Goal: Task Accomplishment & Management: Use online tool/utility

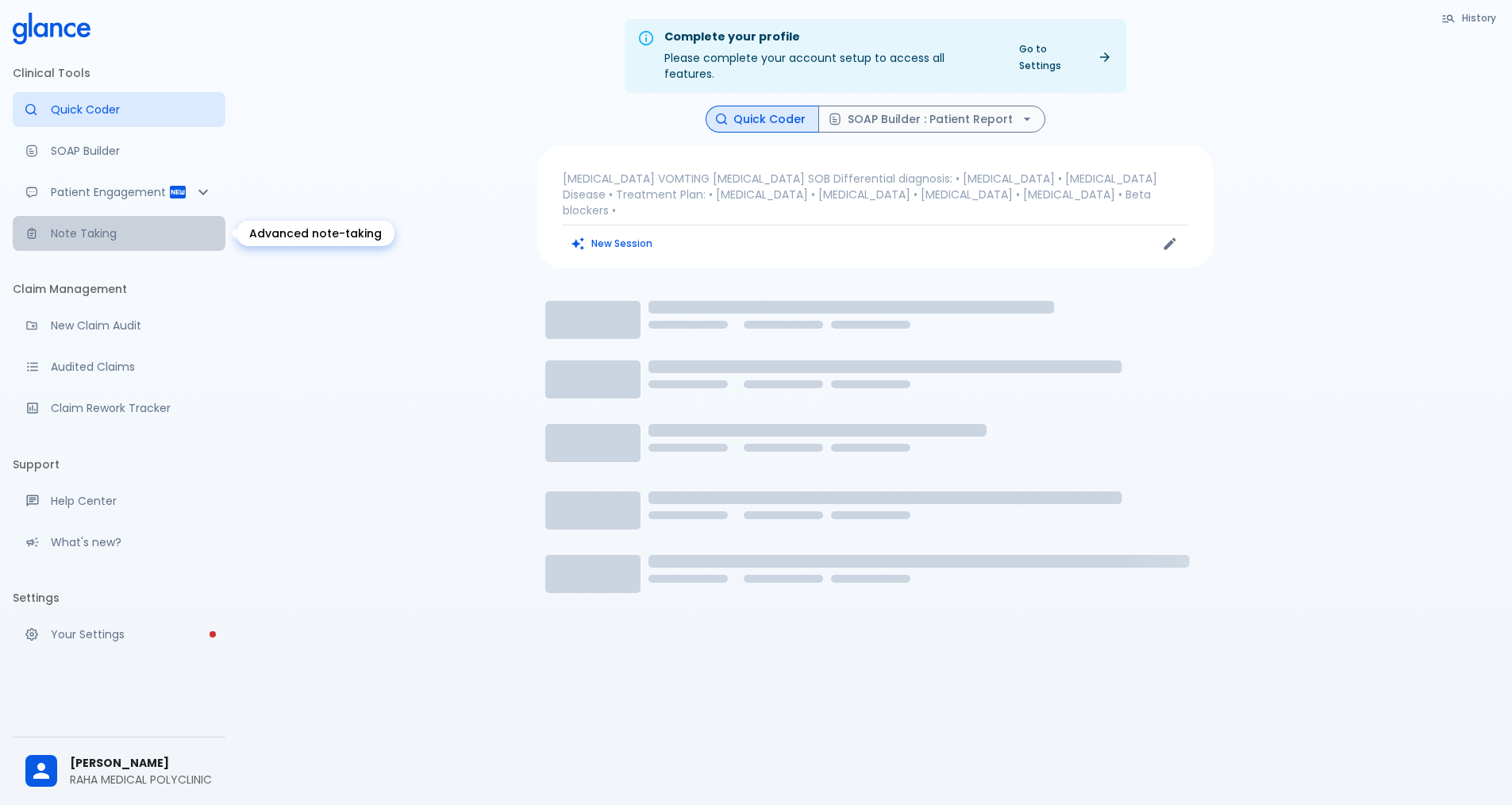
click at [100, 237] on p "Note Taking" at bounding box center [132, 234] width 162 height 16
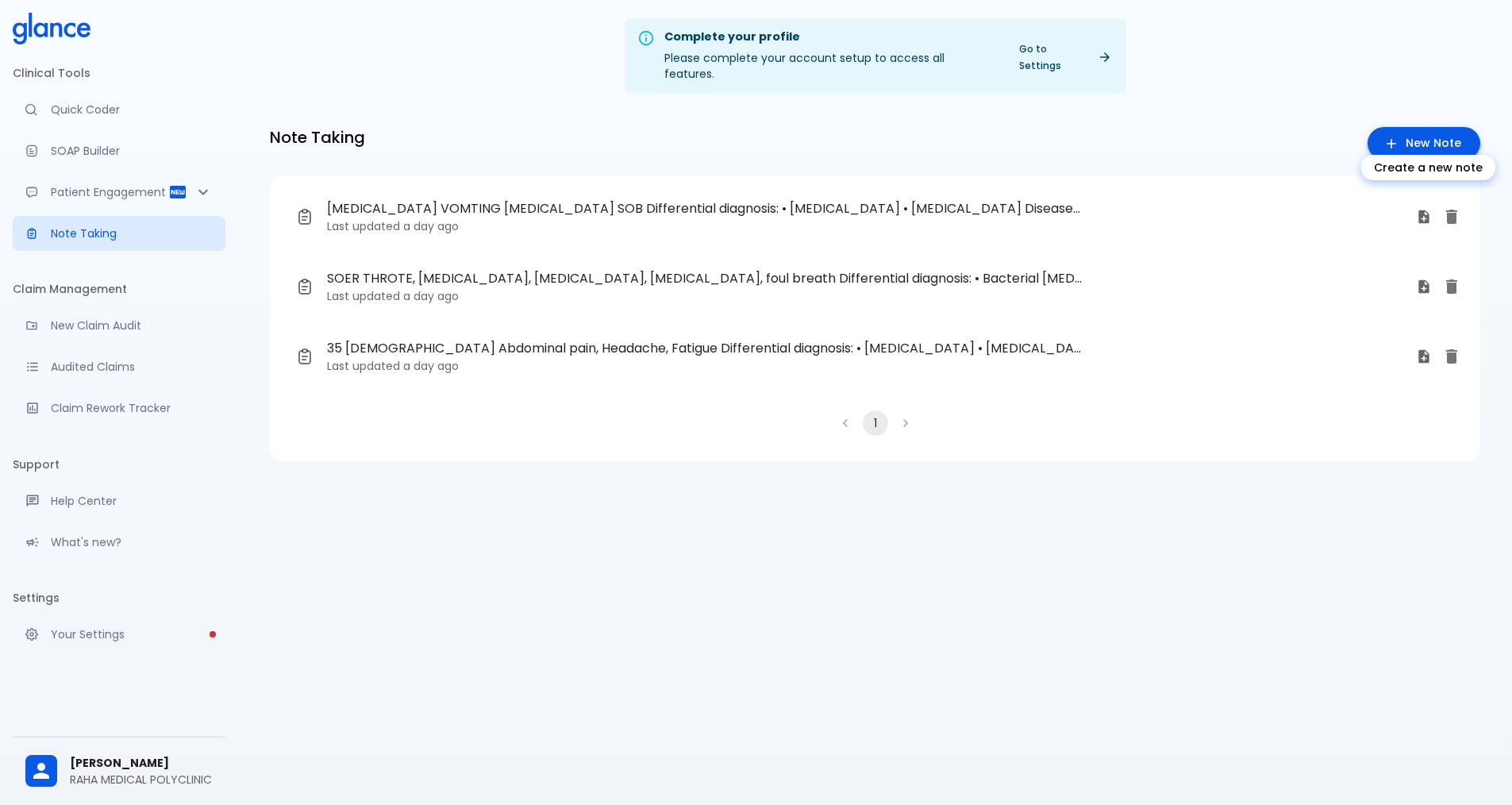
click at [1429, 127] on link "New Note" at bounding box center [1424, 143] width 112 height 33
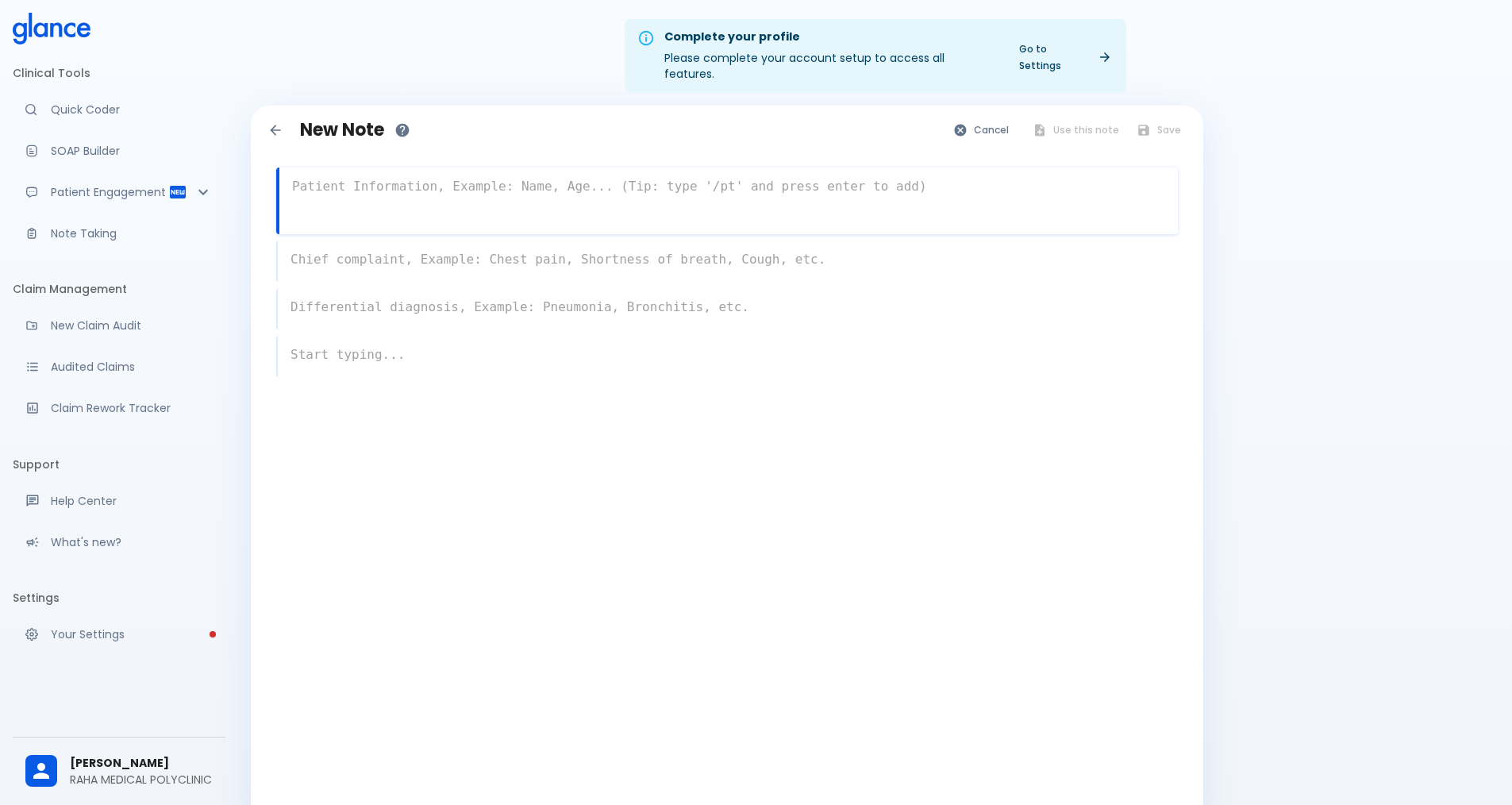
paste textarea "A [DEMOGRAPHIC_DATA] woman presents with painful [MEDICAL_DATA]. She has had re…"
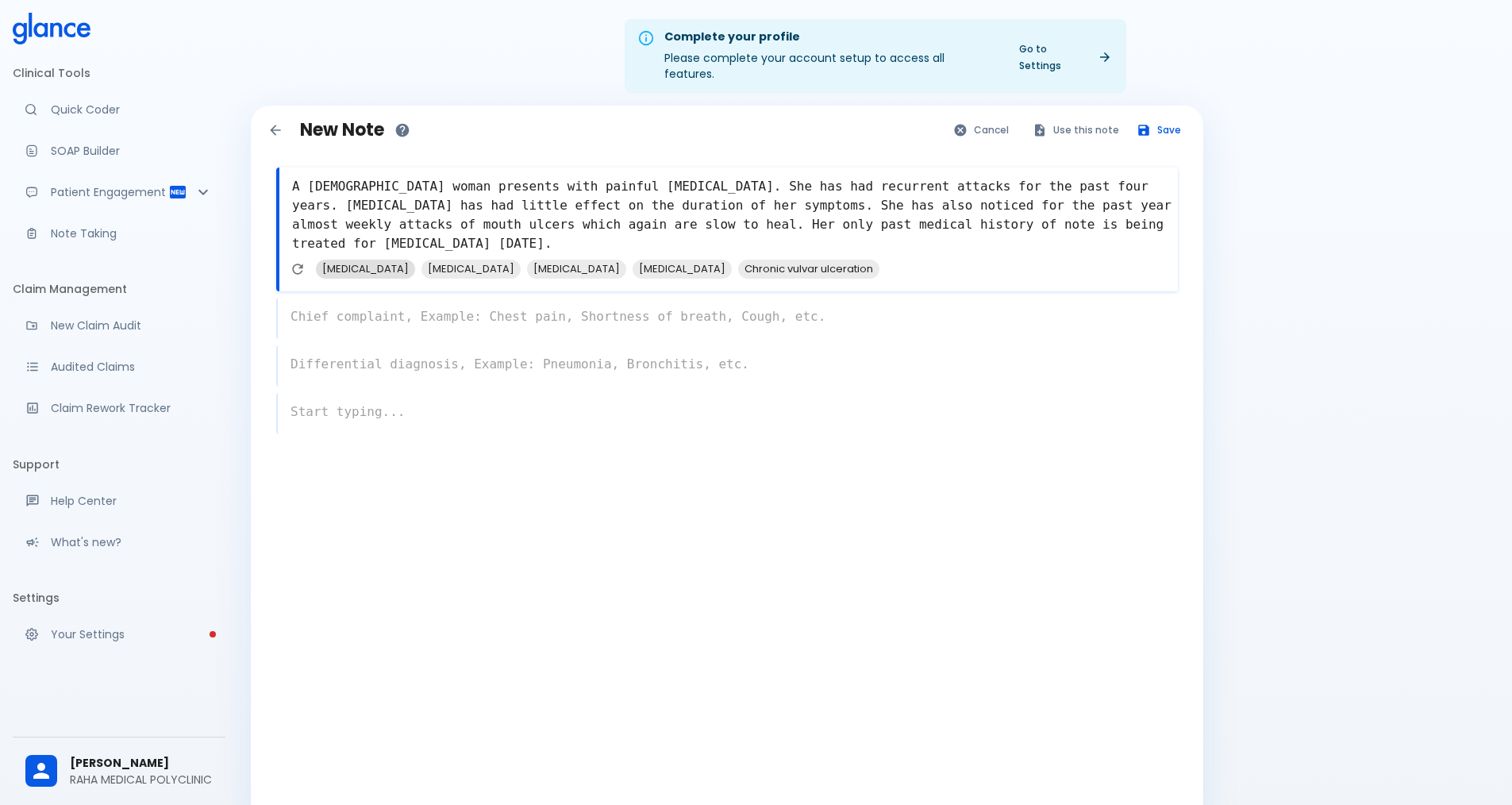
click at [366, 259] on span "[MEDICAL_DATA]" at bounding box center [366, 268] width 100 height 19
type textarea "A [DEMOGRAPHIC_DATA] woman presents with painful [MEDICAL_DATA]. She has had re…"
click at [361, 308] on div "x" at bounding box center [726, 318] width 902 height 41
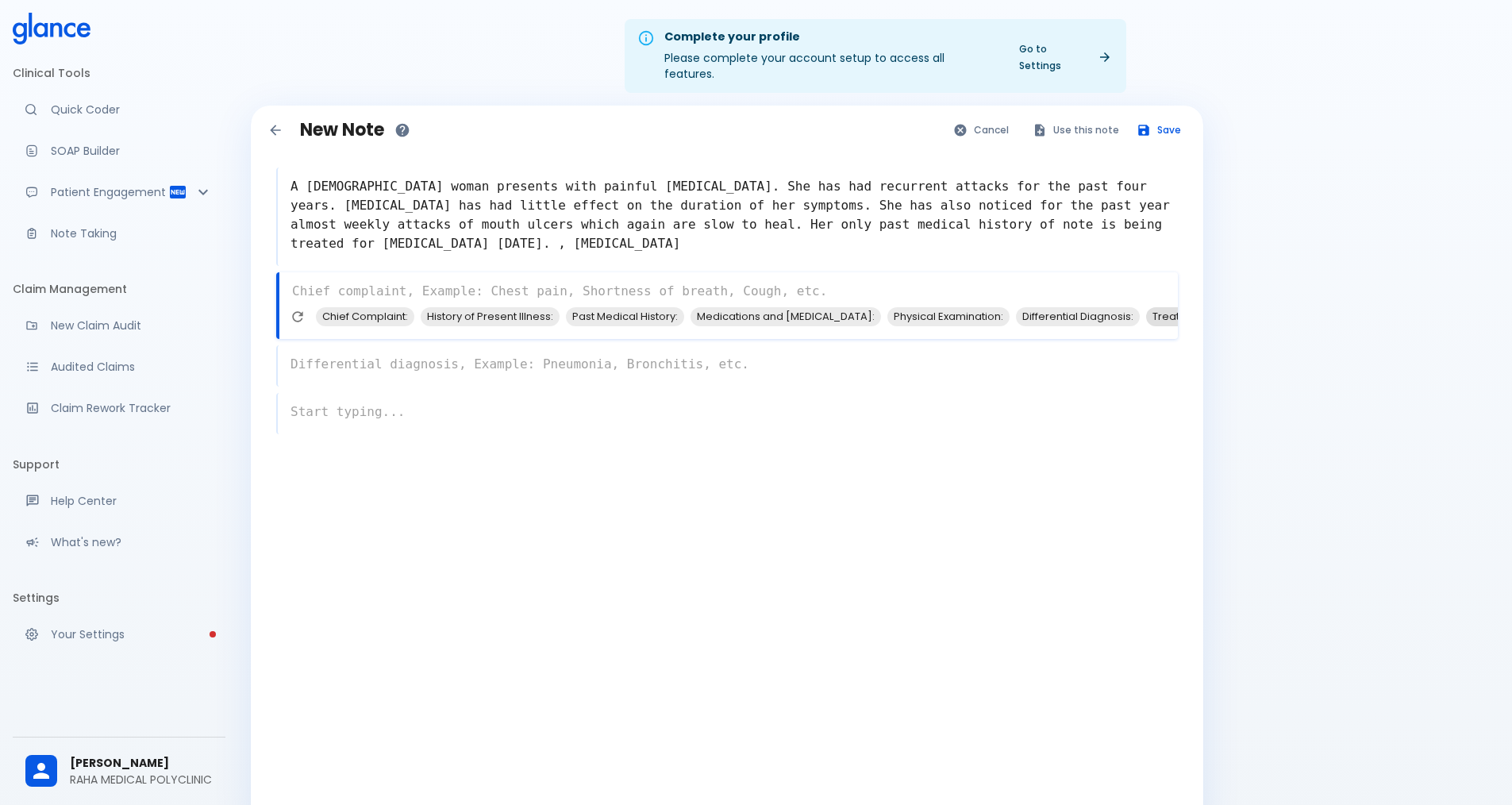
click at [1146, 307] on span "Treatment Plan:" at bounding box center [1193, 316] width 94 height 19
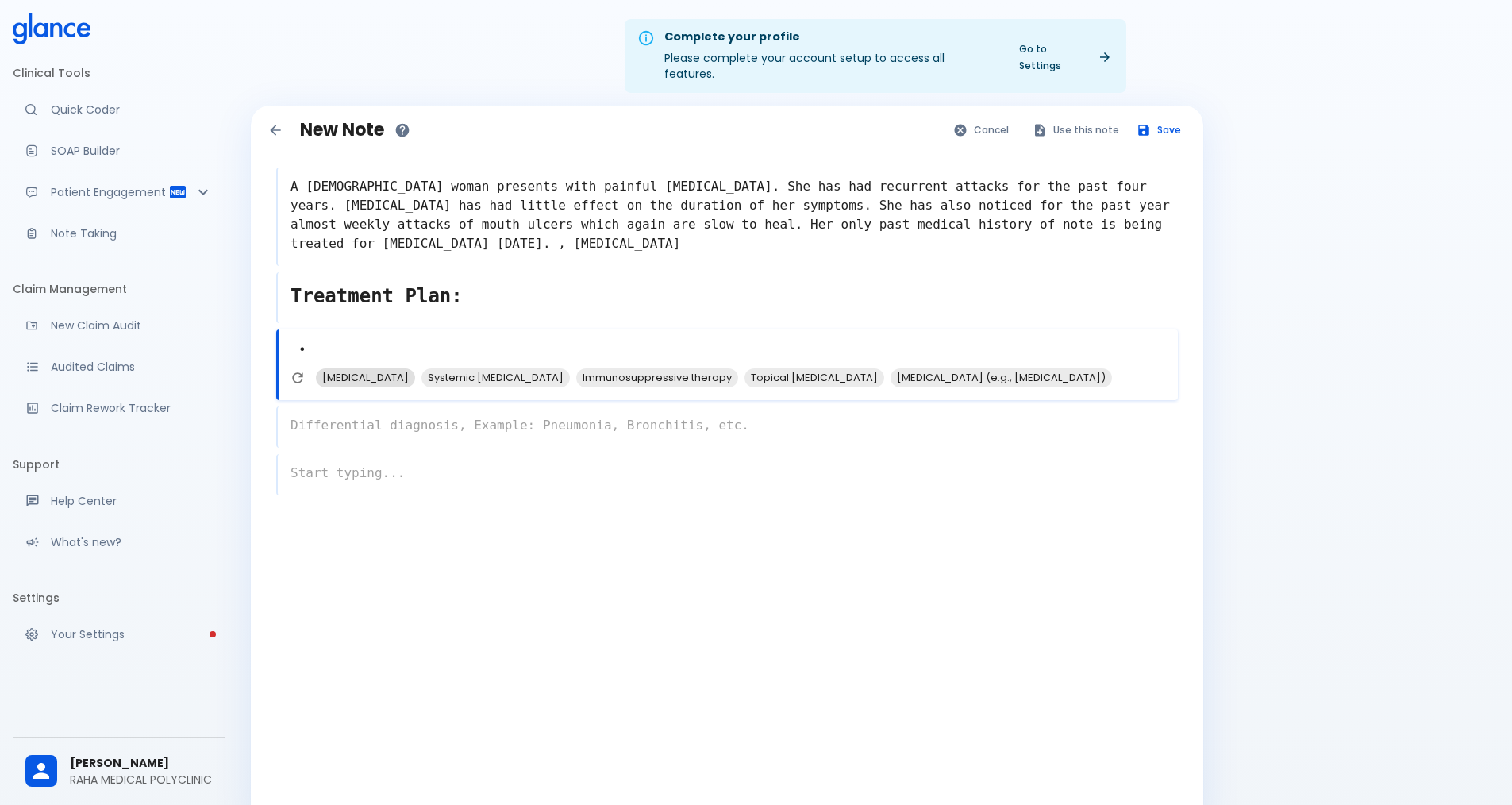
click at [346, 369] on span "[MEDICAL_DATA]" at bounding box center [366, 377] width 100 height 19
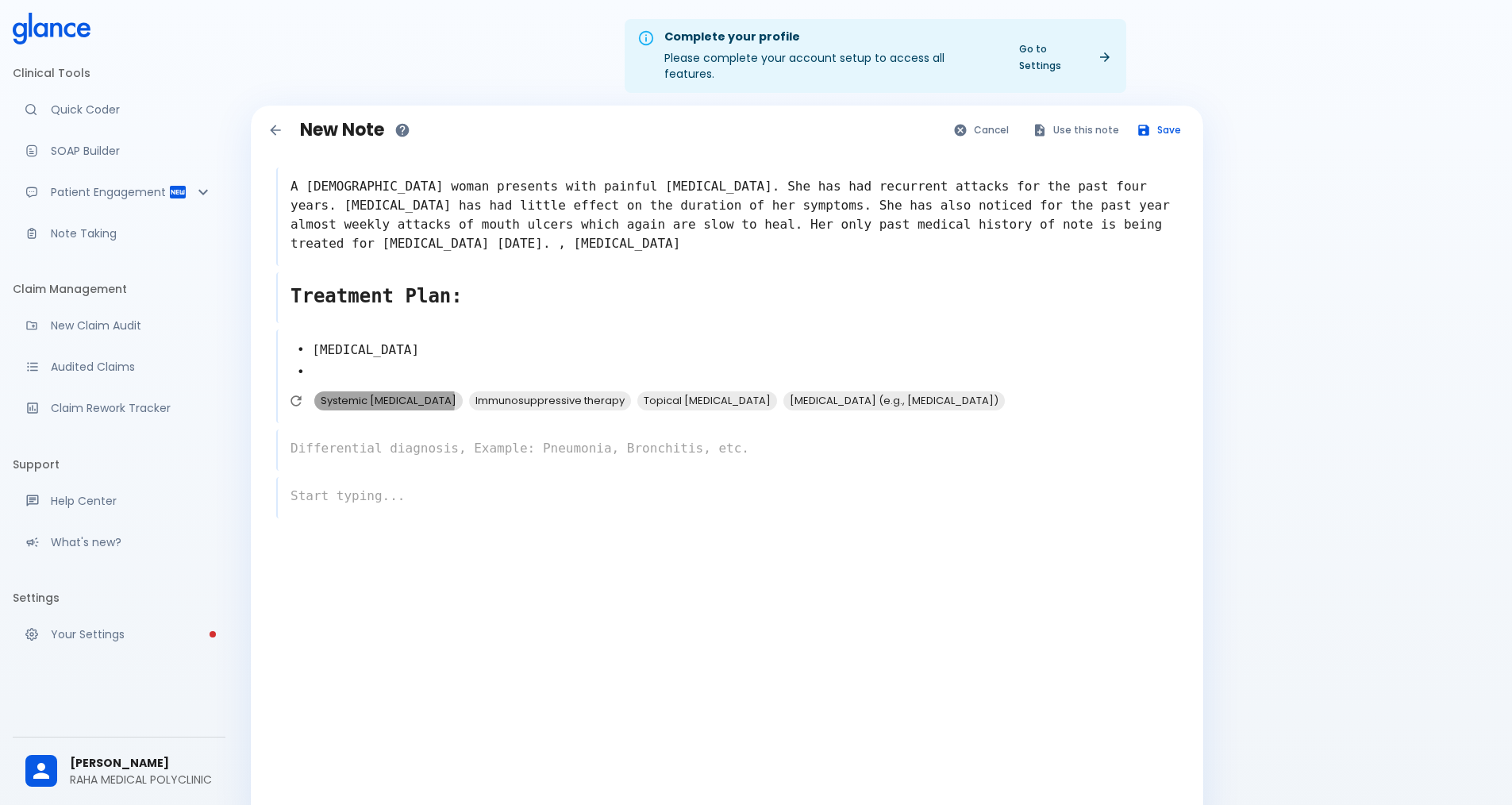
click at [370, 391] on span "Systemic [MEDICAL_DATA]" at bounding box center [388, 400] width 149 height 19
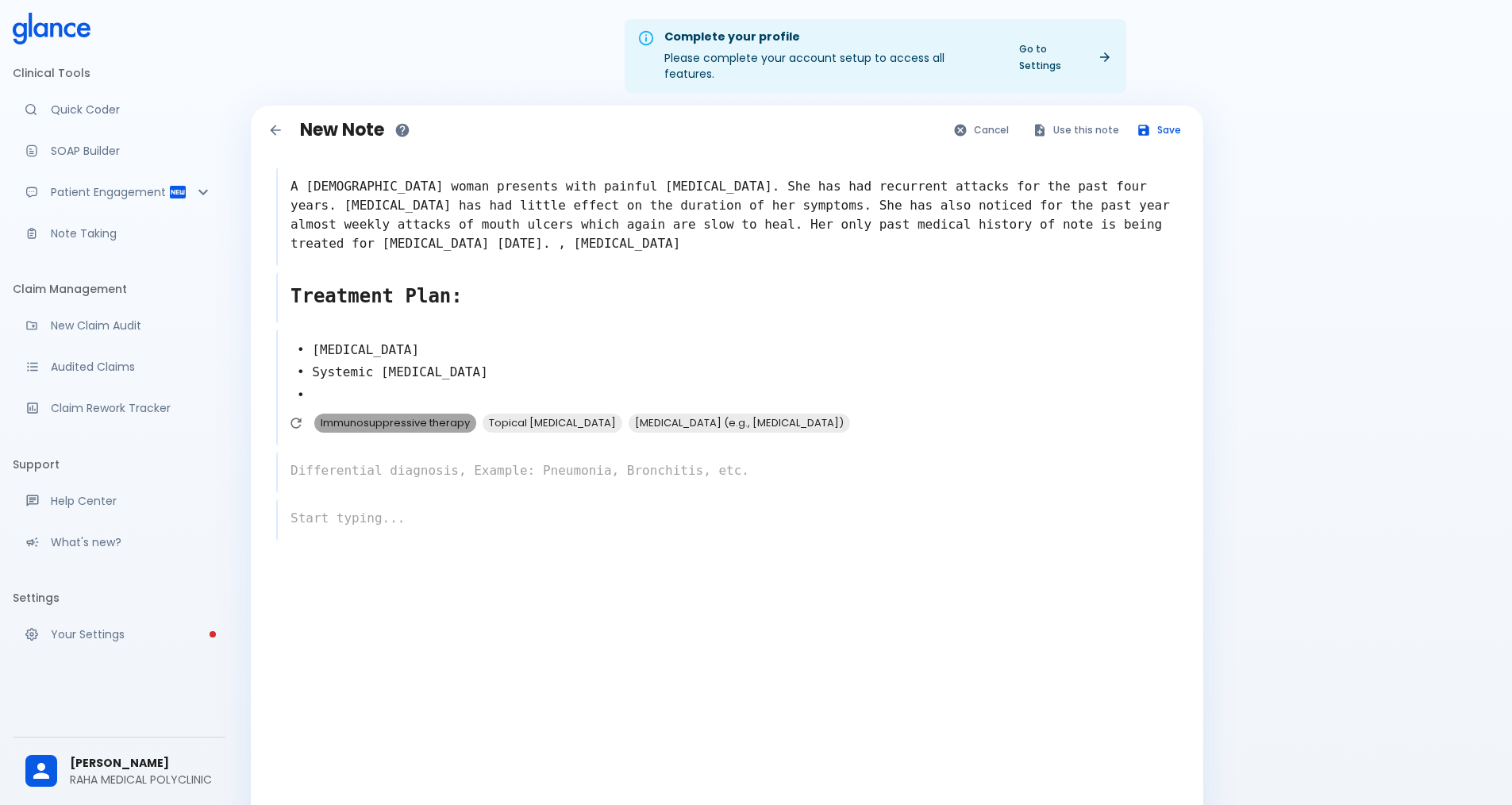
click at [443, 414] on span "Immunosuppressive therapy" at bounding box center [395, 423] width 162 height 19
type textarea "• [MEDICAL_DATA] • Systemic [MEDICAL_DATA] • Immunosuppressive therapy •"
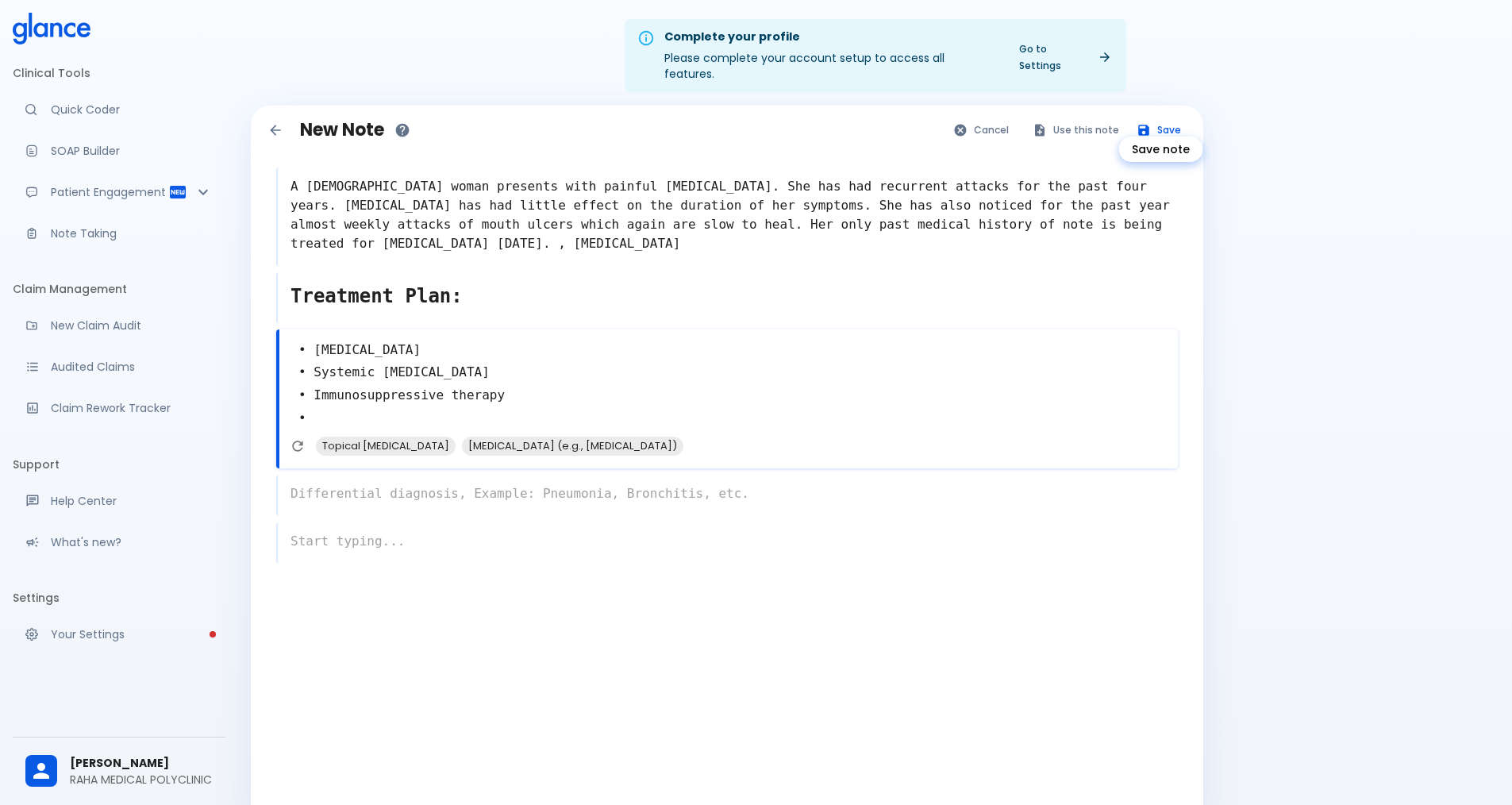
click at [1153, 118] on button "Save" at bounding box center [1159, 129] width 62 height 23
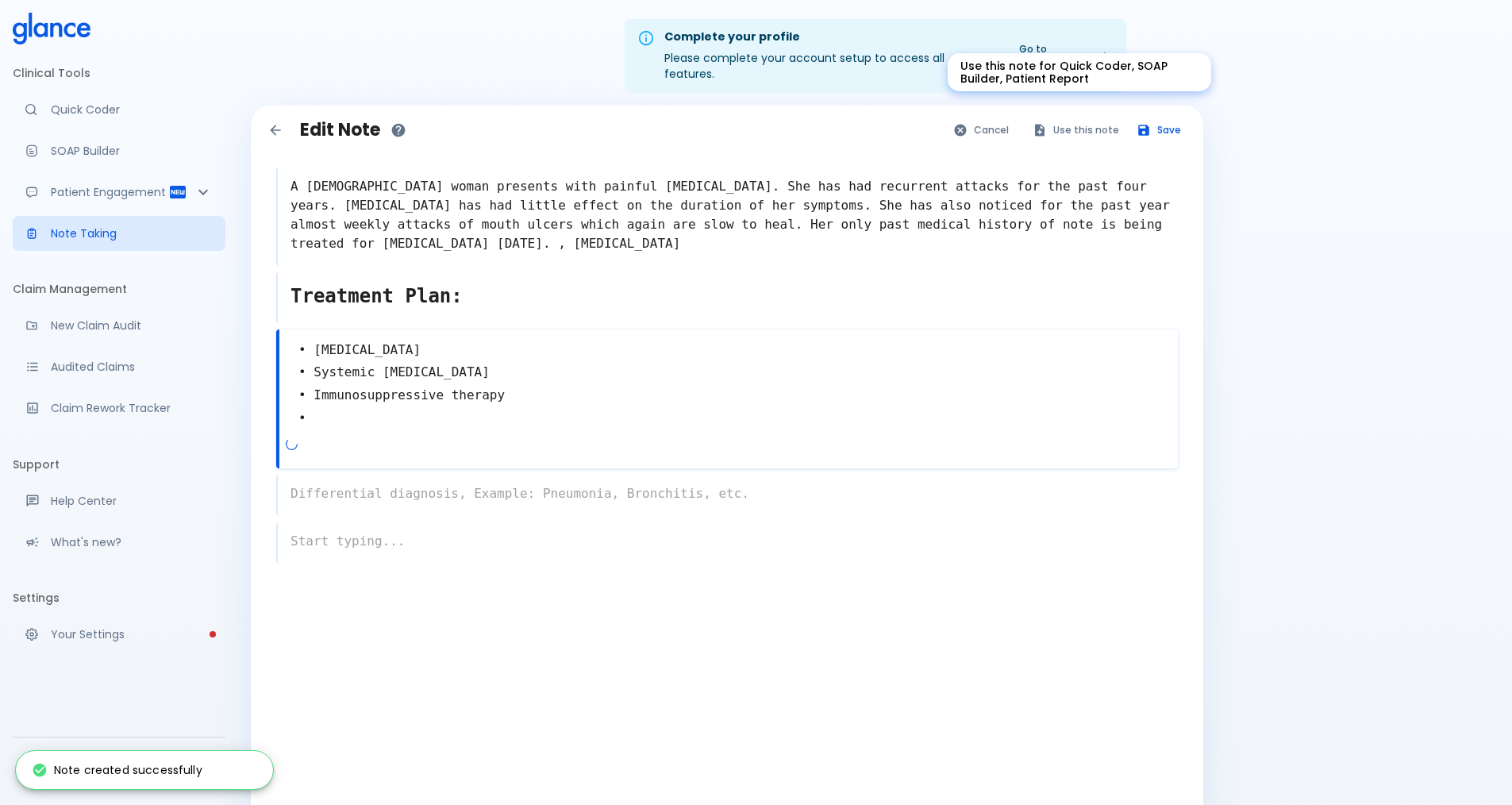
click at [1068, 118] on button "Use this note" at bounding box center [1077, 129] width 104 height 23
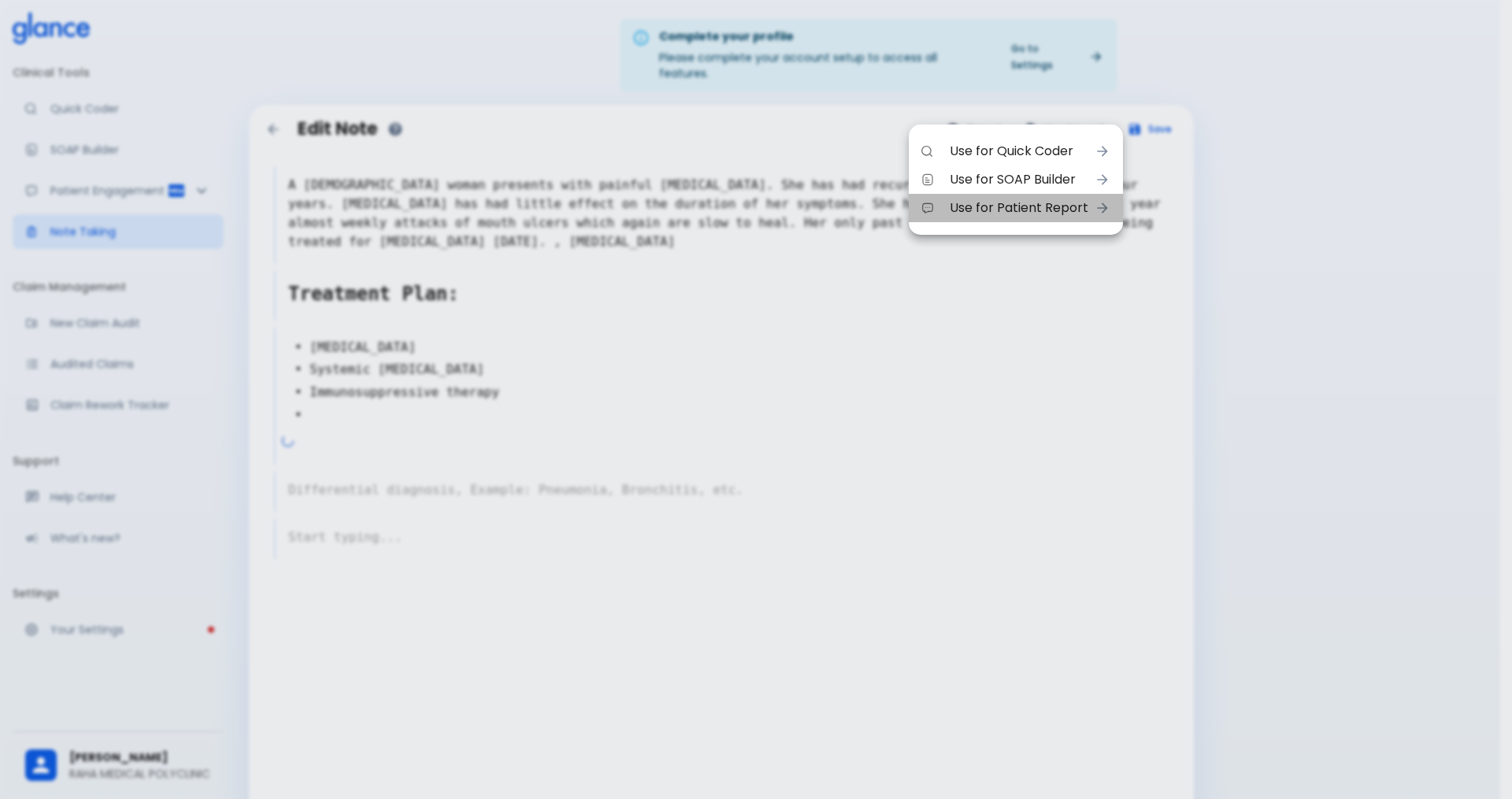
click at [1035, 212] on span "Use for Patient Report" at bounding box center [1019, 207] width 139 height 19
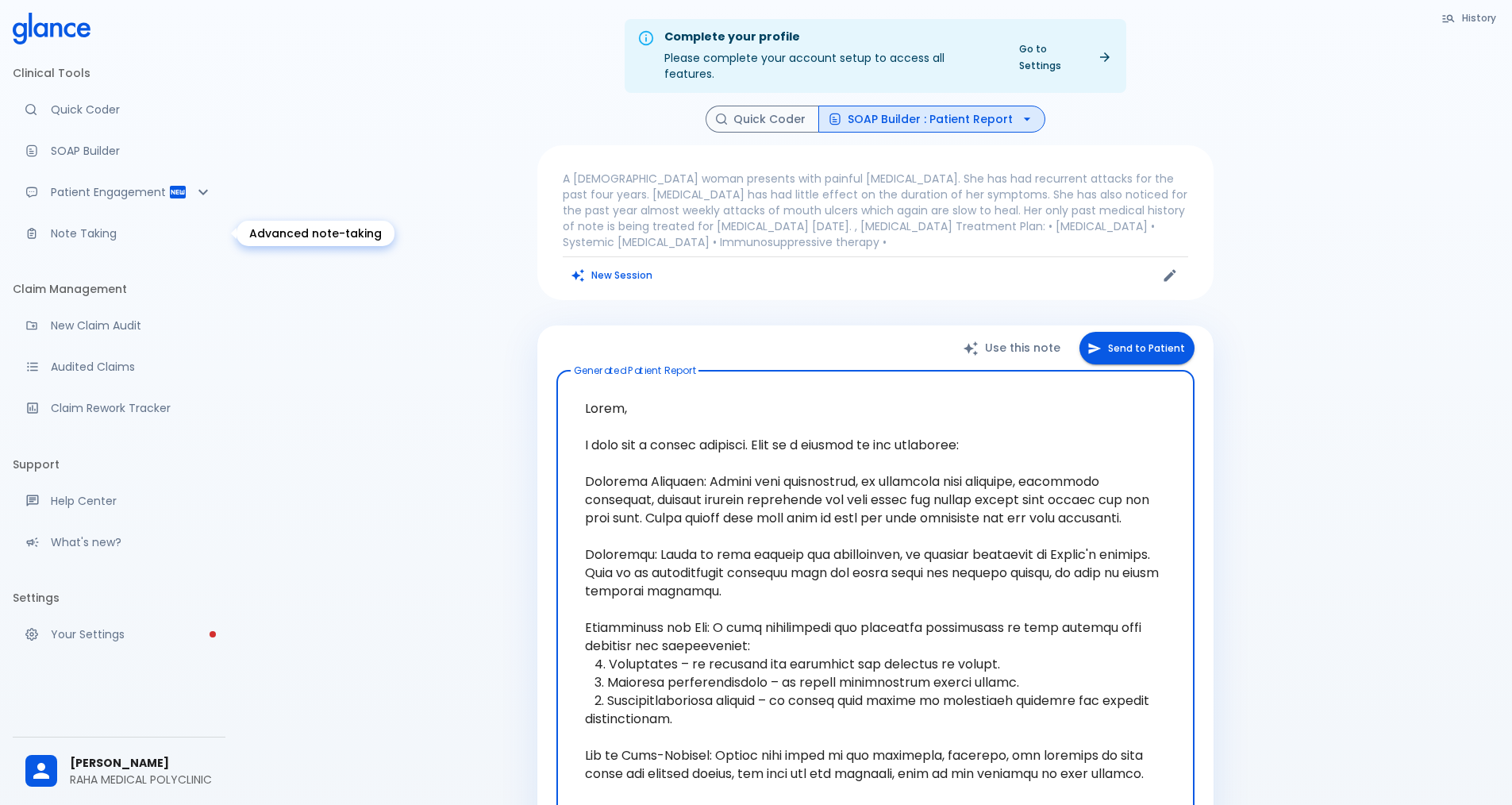
click at [103, 235] on p "Note Taking" at bounding box center [132, 234] width 162 height 16
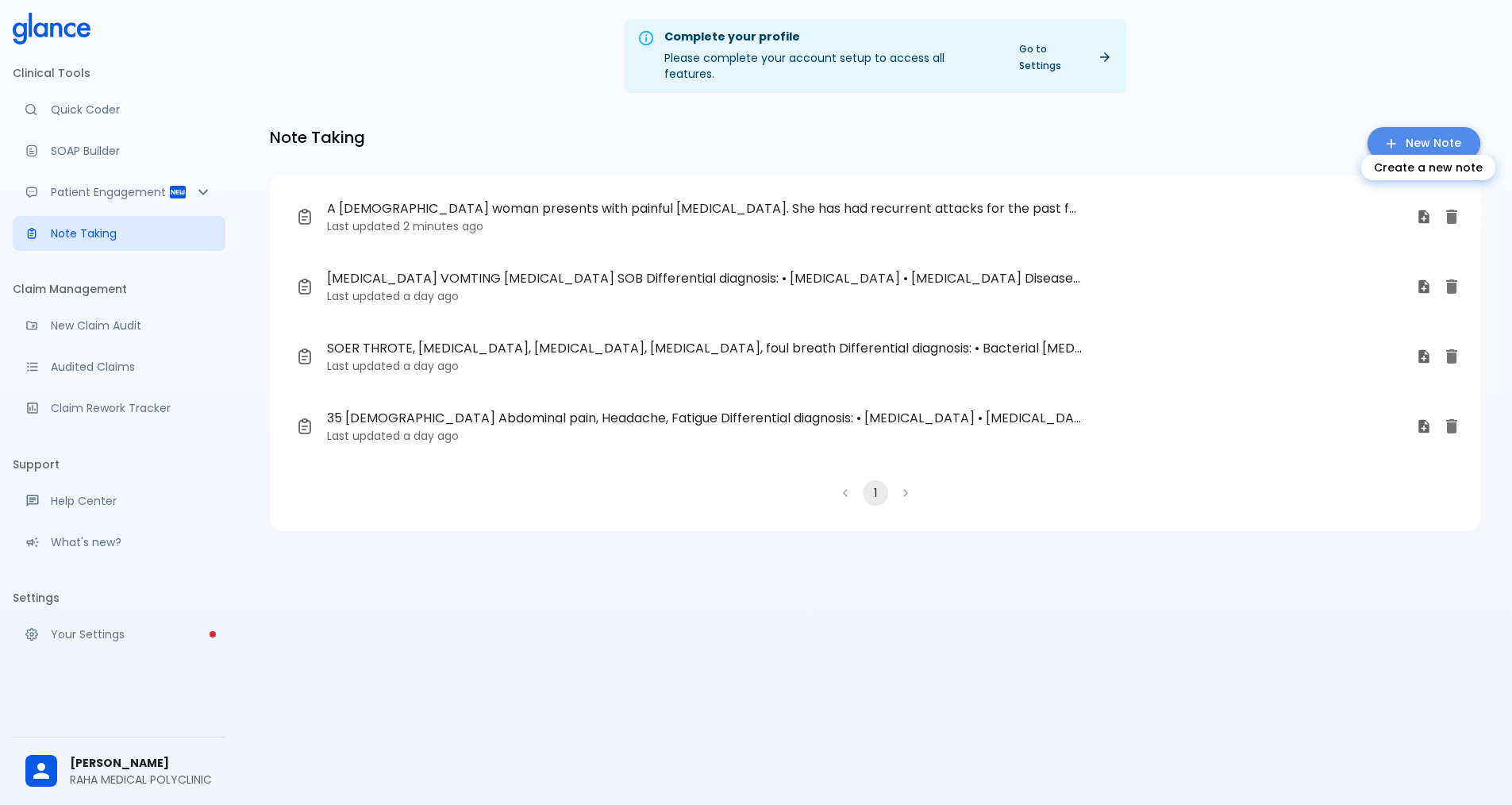
click at [1397, 136] on icon "Create a new note" at bounding box center [1392, 144] width 16 height 16
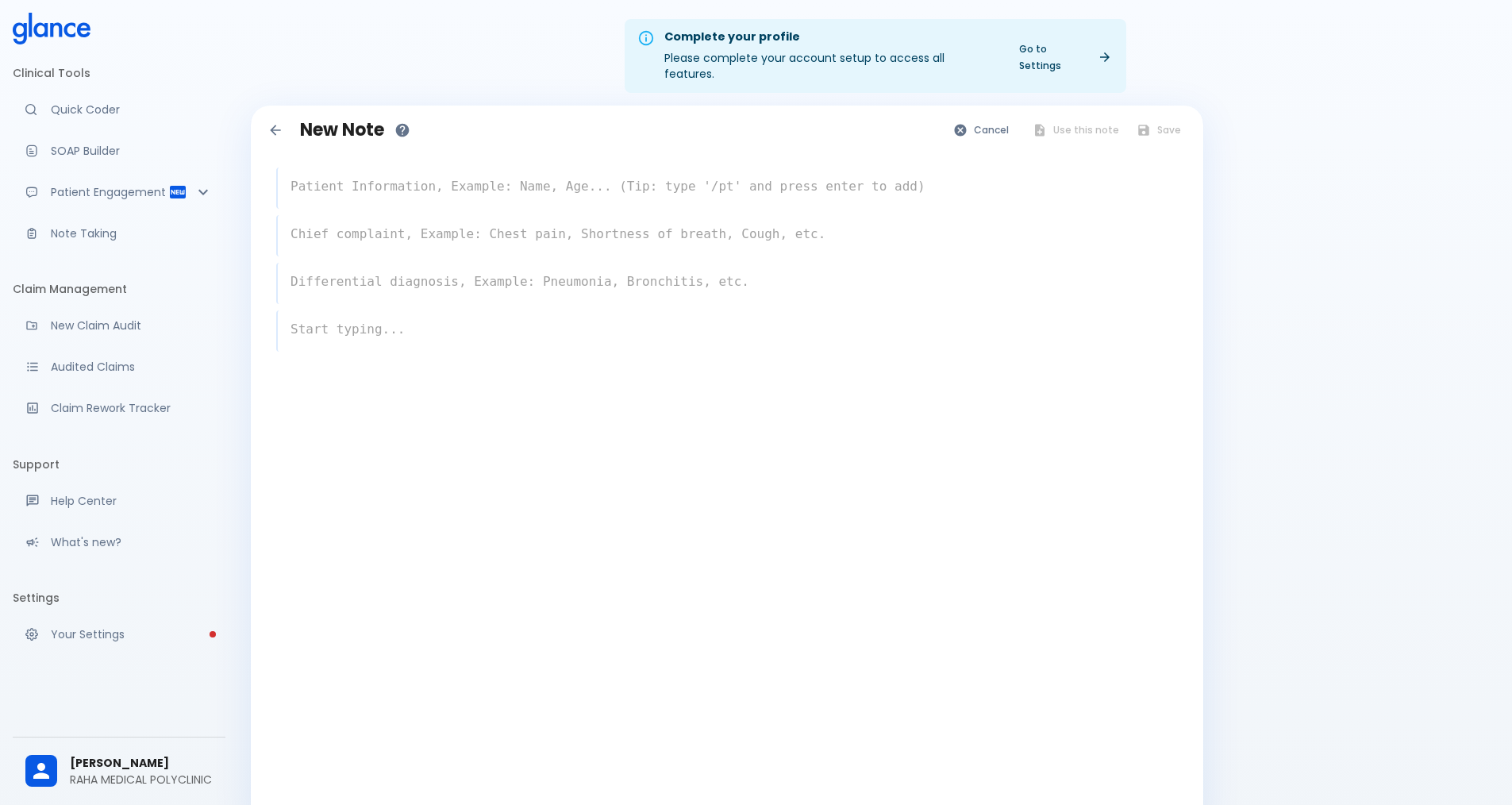
click at [501, 177] on textarea at bounding box center [727, 186] width 900 height 32
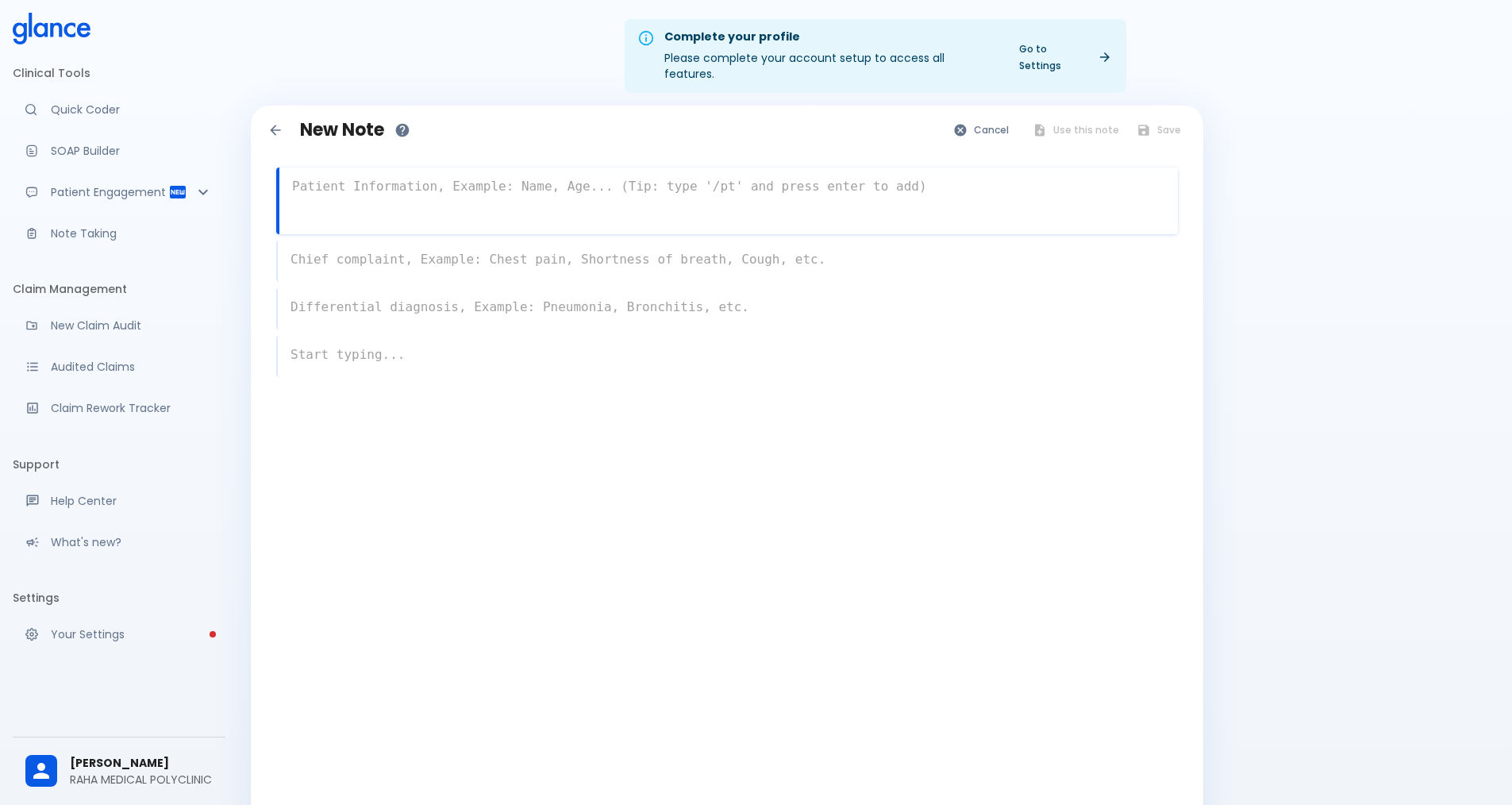
paste textarea "A [DEMOGRAPHIC_DATA] [DEMOGRAPHIC_DATA] has been referred to the rheumatology c…"
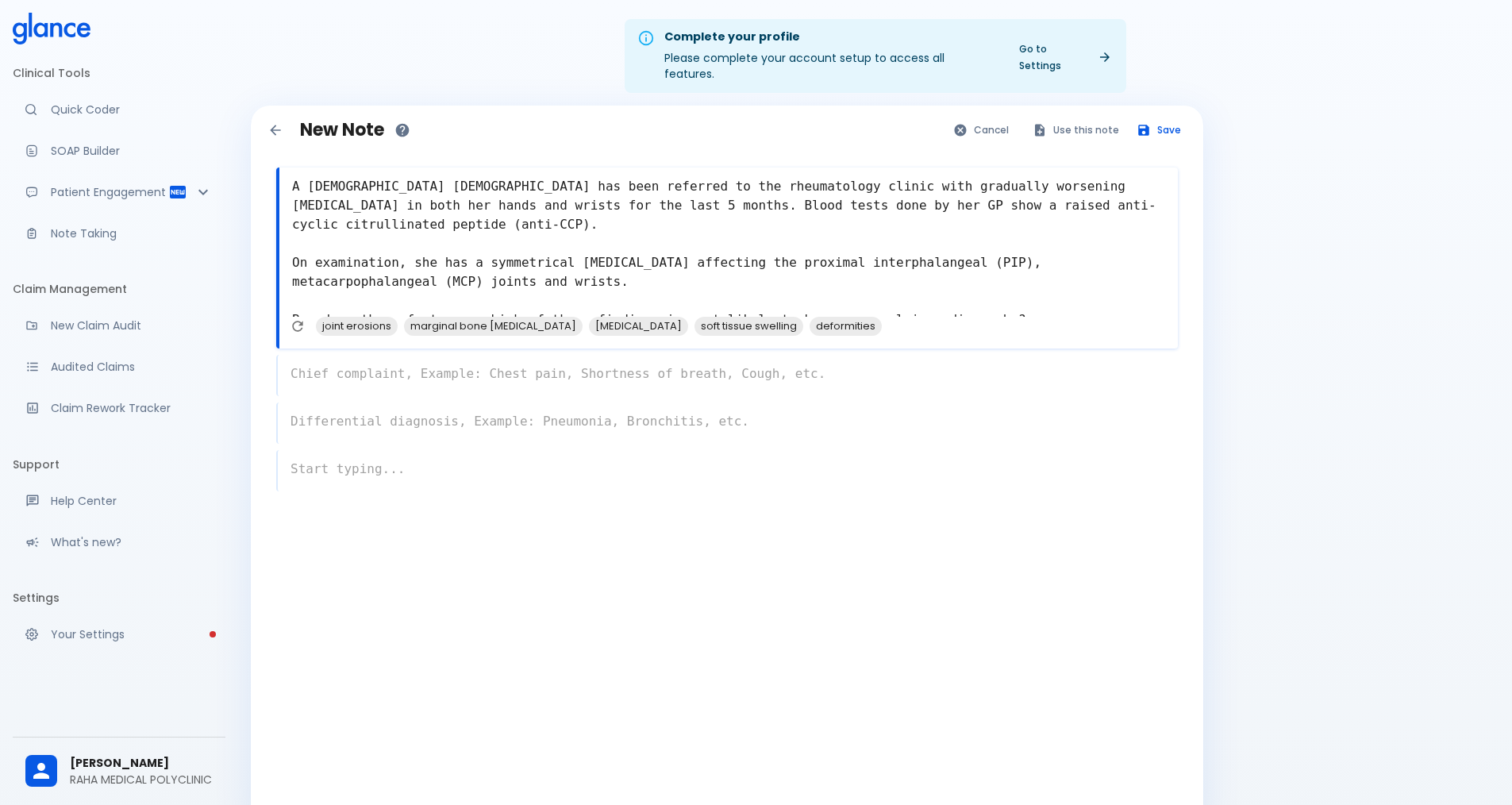
type textarea "A [DEMOGRAPHIC_DATA] [DEMOGRAPHIC_DATA] has been referred to the rheumatology c…"
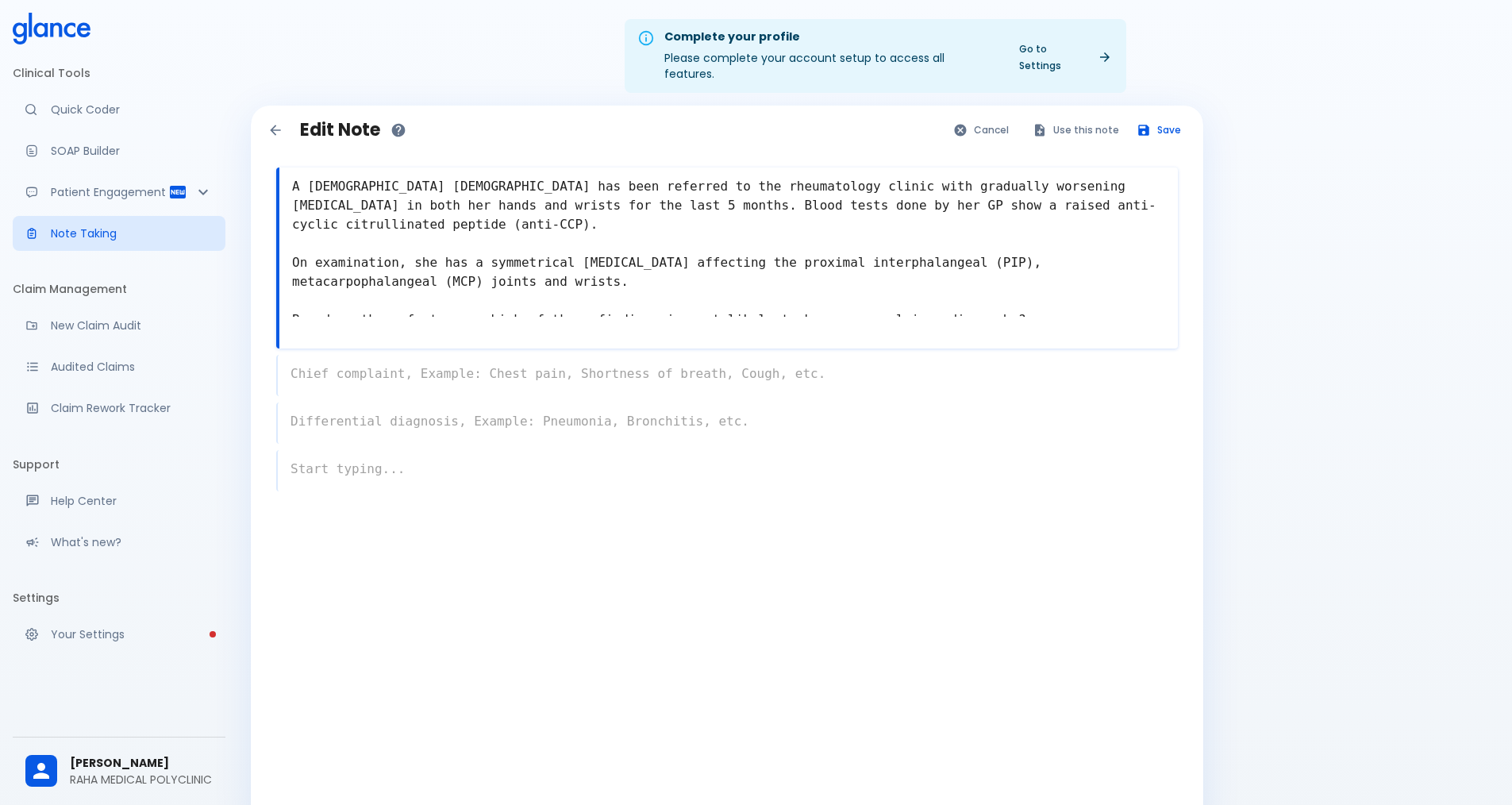
click at [986, 287] on textarea "A [DEMOGRAPHIC_DATA] [DEMOGRAPHIC_DATA] has been referred to the rheumatology c…" at bounding box center [729, 243] width 899 height 146
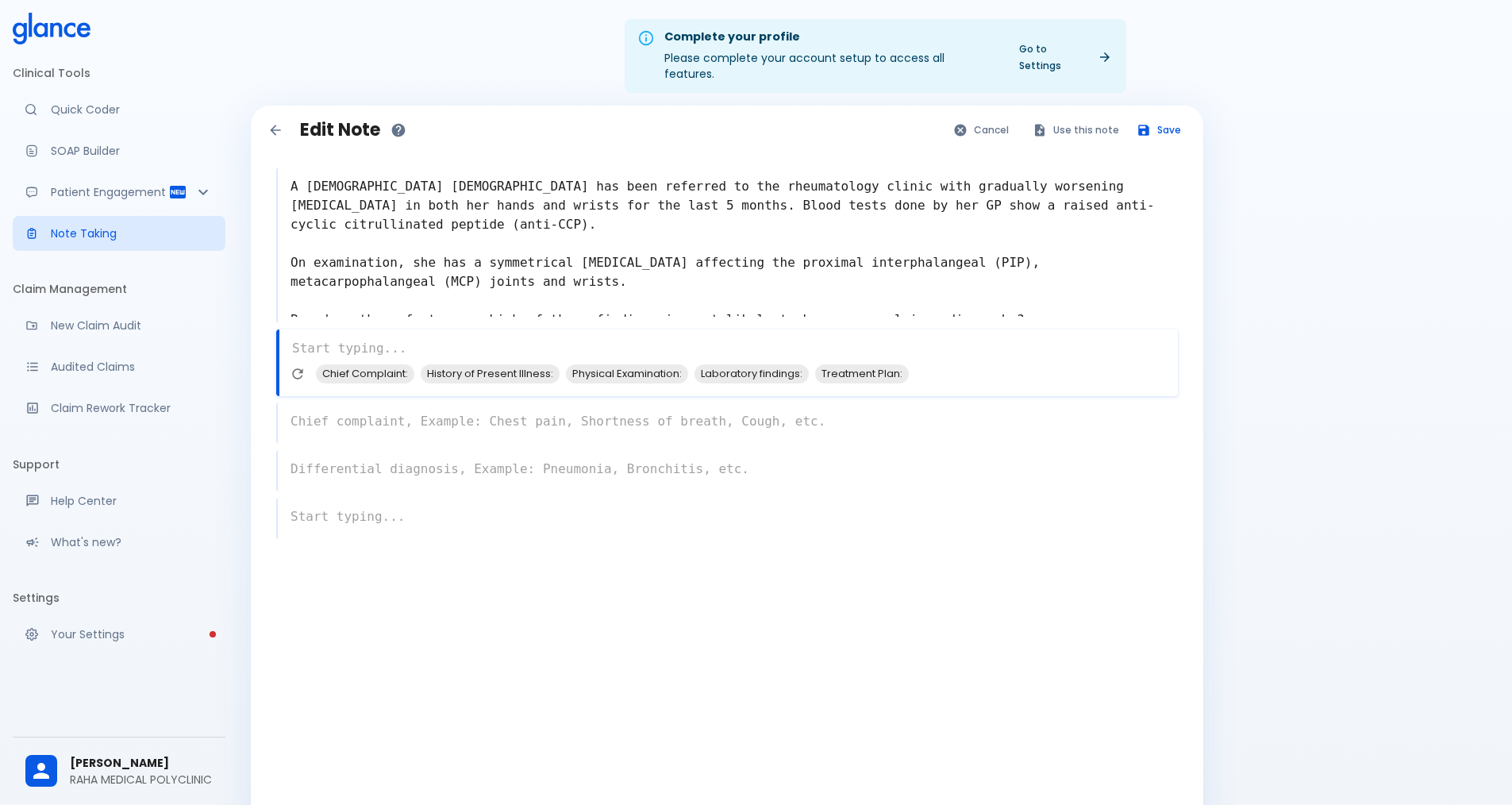
click at [1034, 292] on textarea "A [DEMOGRAPHIC_DATA] [DEMOGRAPHIC_DATA] has been referred to the rheumatology c…" at bounding box center [727, 243] width 900 height 146
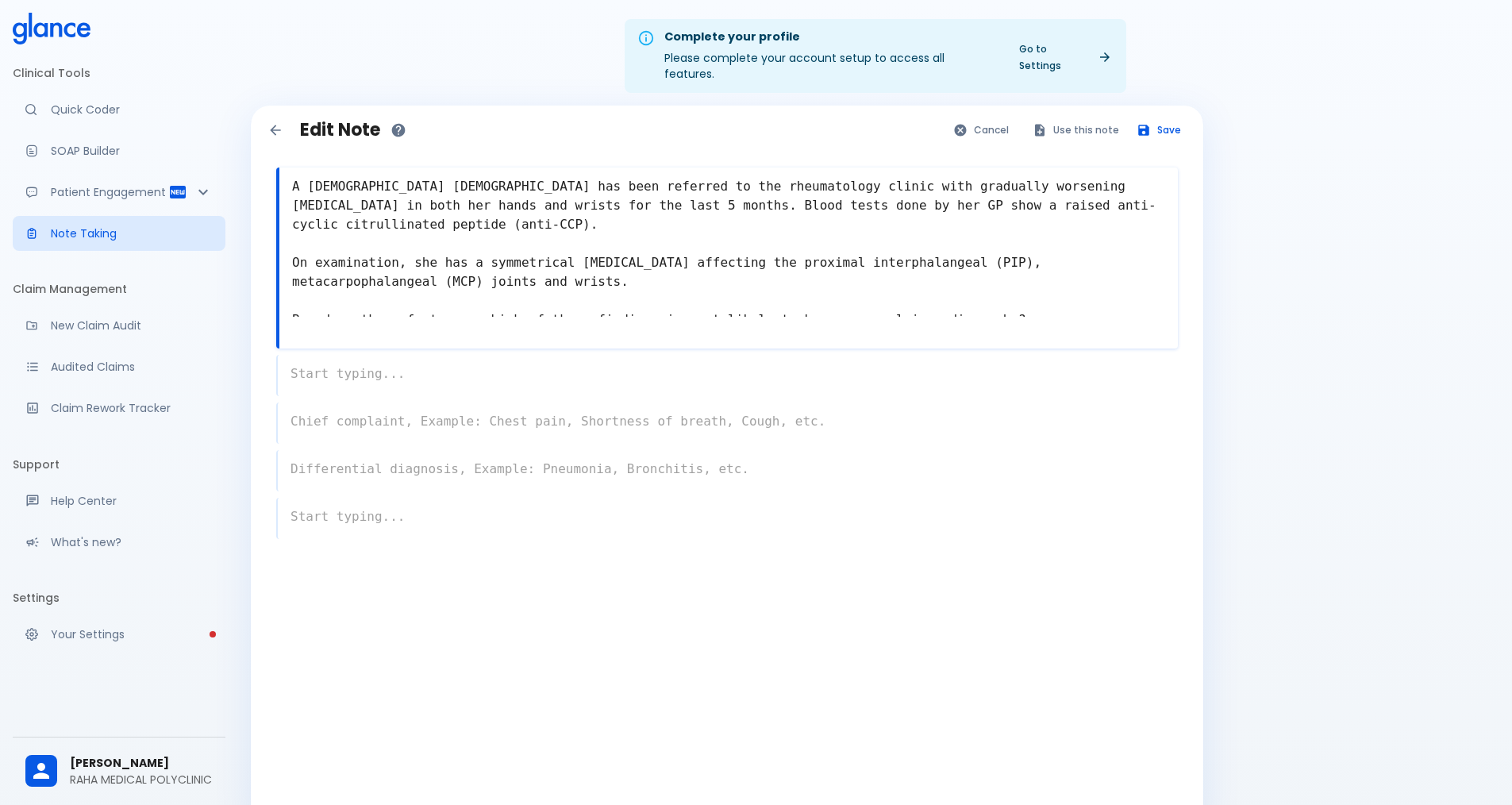
click at [1022, 288] on textarea "A [DEMOGRAPHIC_DATA] [DEMOGRAPHIC_DATA] has been referred to the rheumatology c…" at bounding box center [729, 243] width 899 height 146
drag, startPoint x: 1022, startPoint y: 288, endPoint x: 1047, endPoint y: 269, distance: 31.4
click at [1047, 269] on textarea "A [DEMOGRAPHIC_DATA] [DEMOGRAPHIC_DATA] has been referred to the rheumatology c…" at bounding box center [729, 243] width 899 height 146
click at [1015, 275] on textarea "A [DEMOGRAPHIC_DATA] [DEMOGRAPHIC_DATA] has been referred to the rheumatology c…" at bounding box center [729, 243] width 899 height 146
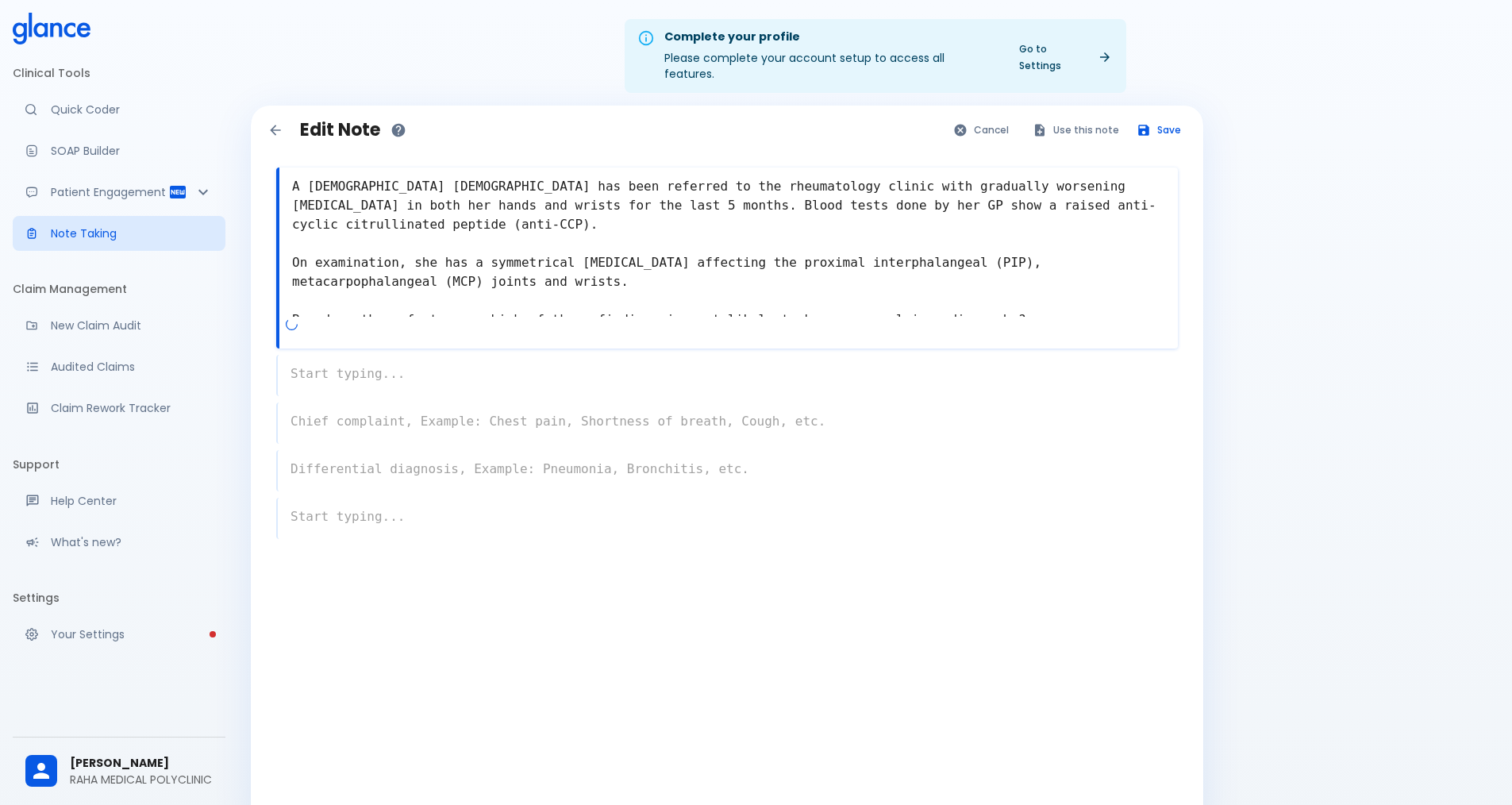
click at [996, 284] on textarea "A [DEMOGRAPHIC_DATA] [DEMOGRAPHIC_DATA] has been referred to the rheumatology c…" at bounding box center [729, 243] width 899 height 146
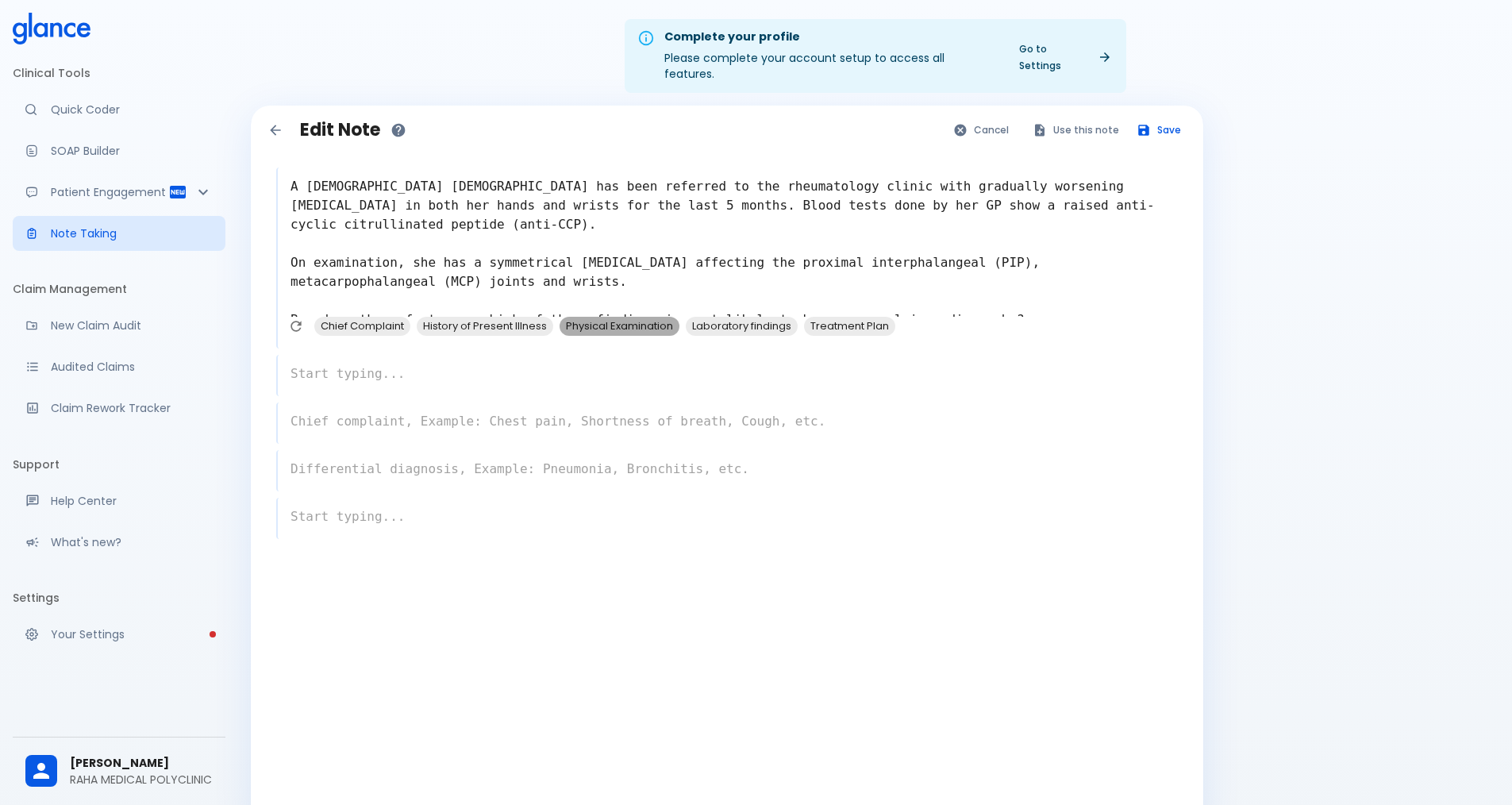
click at [660, 316] on span "Physical Examination" at bounding box center [620, 325] width 120 height 19
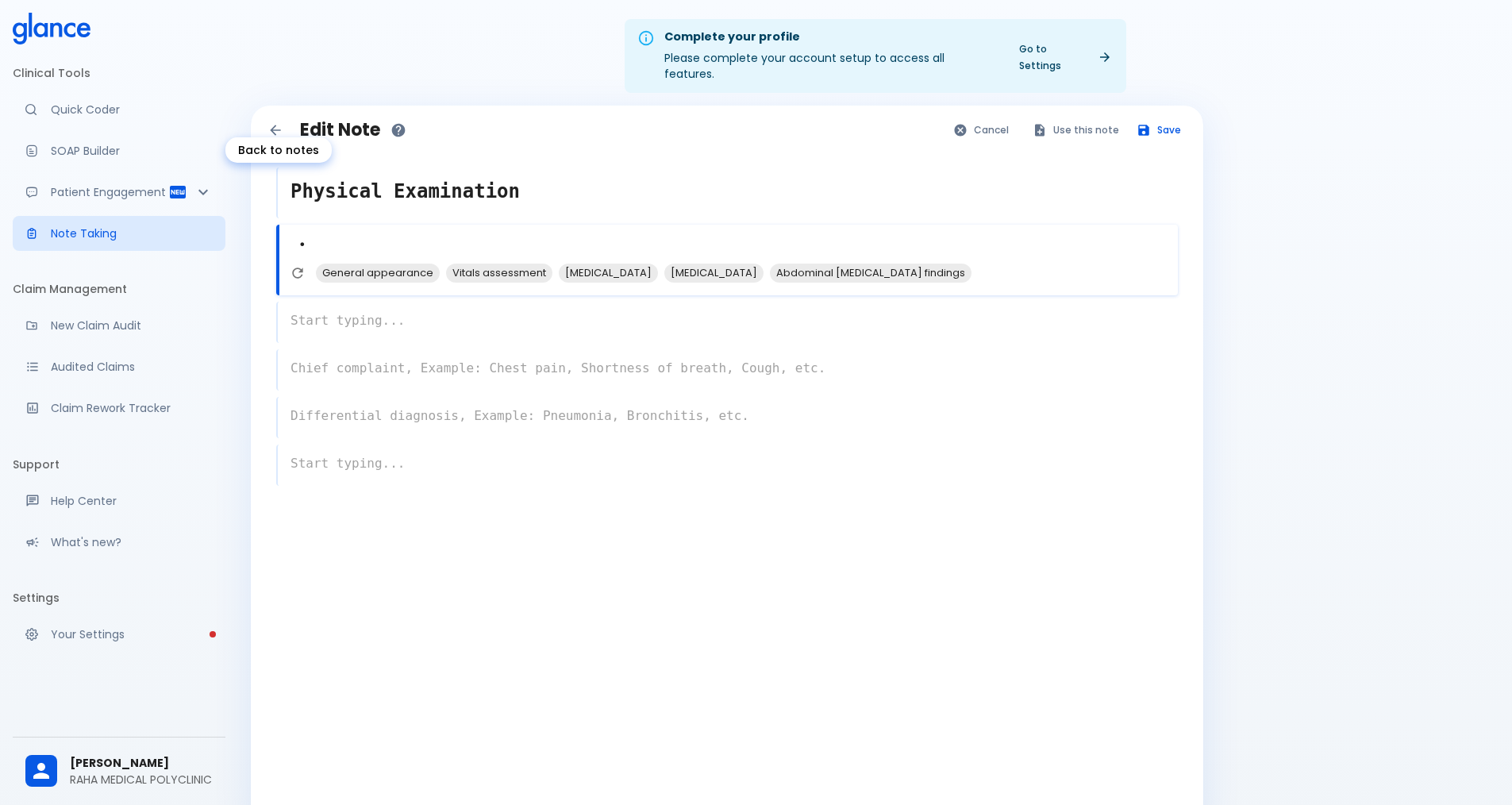
click at [274, 124] on icon "Back to notes" at bounding box center [275, 129] width 10 height 10
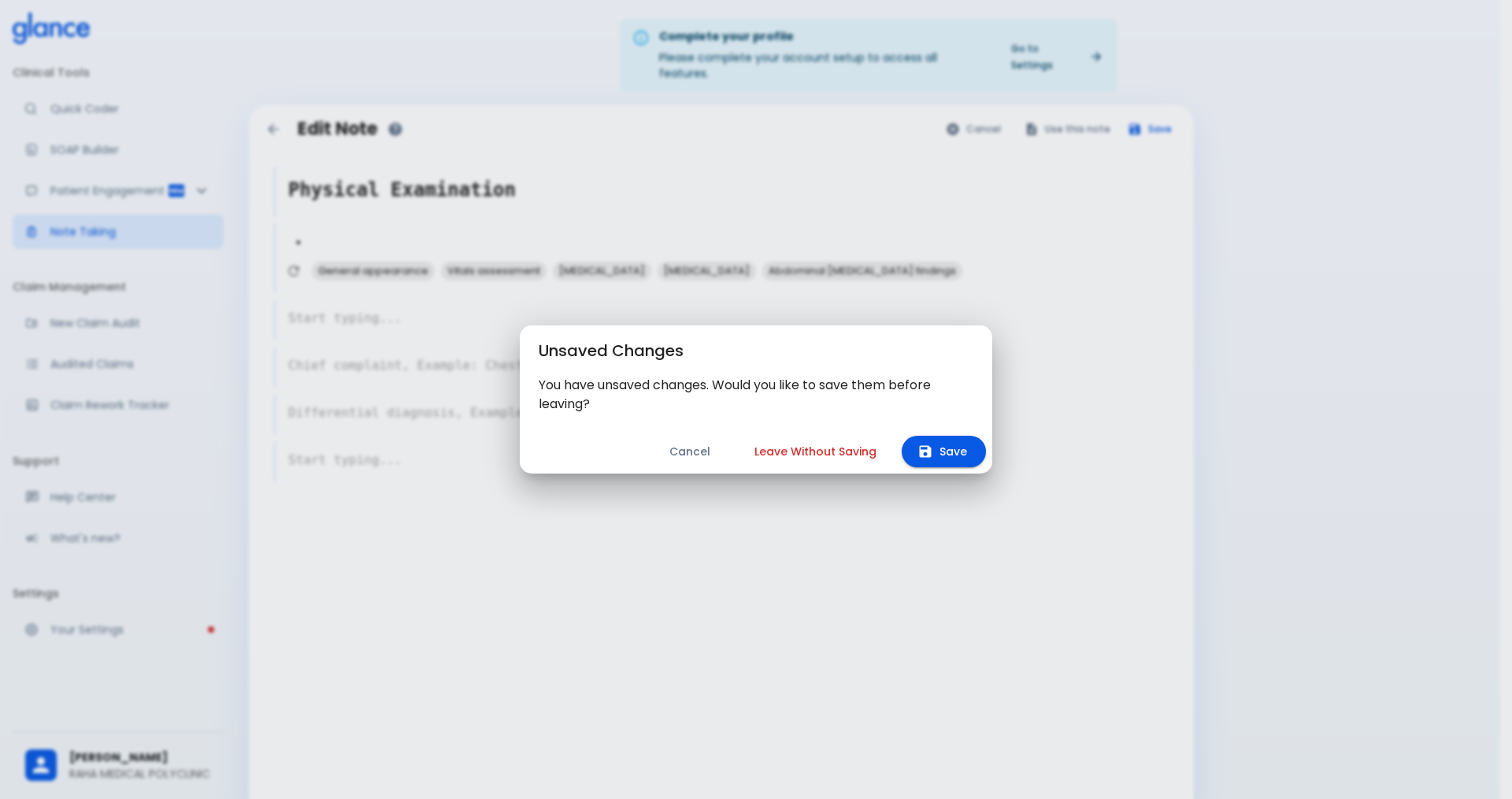
click at [807, 456] on button "Leave Without Saving" at bounding box center [816, 451] width 160 height 32
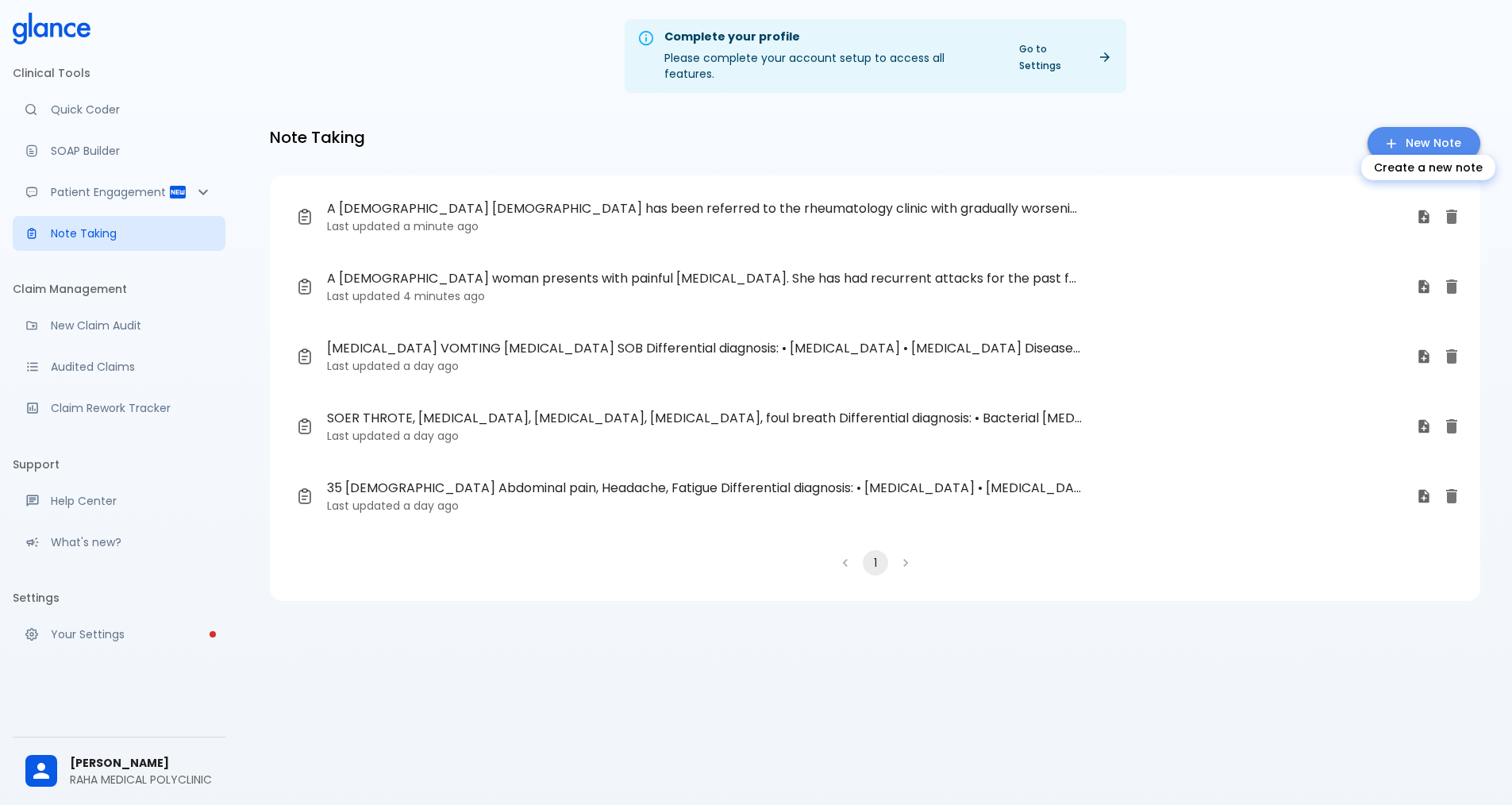
click at [1406, 133] on link "New Note" at bounding box center [1424, 143] width 112 height 33
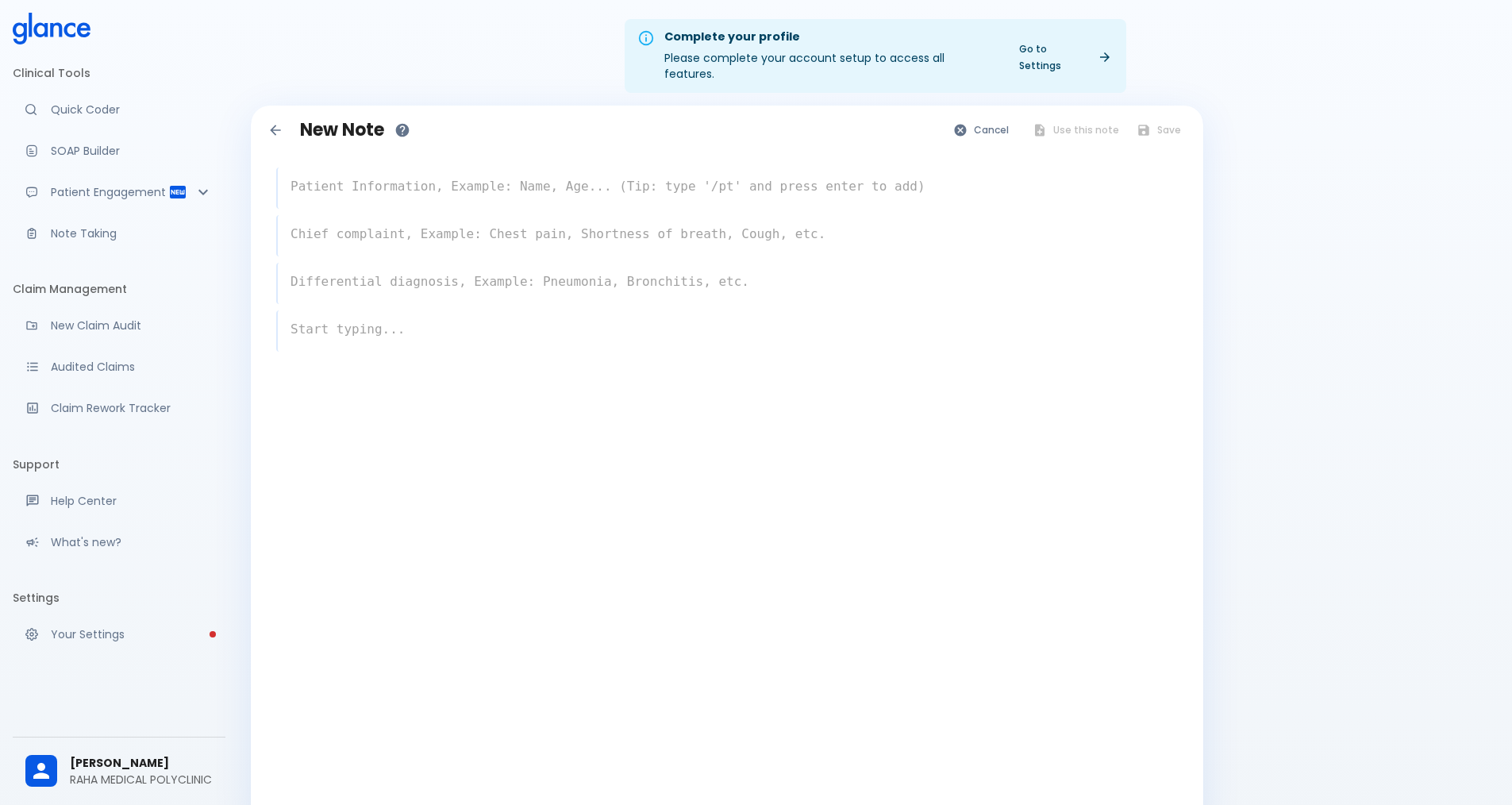
click at [471, 170] on textarea at bounding box center [727, 186] width 900 height 32
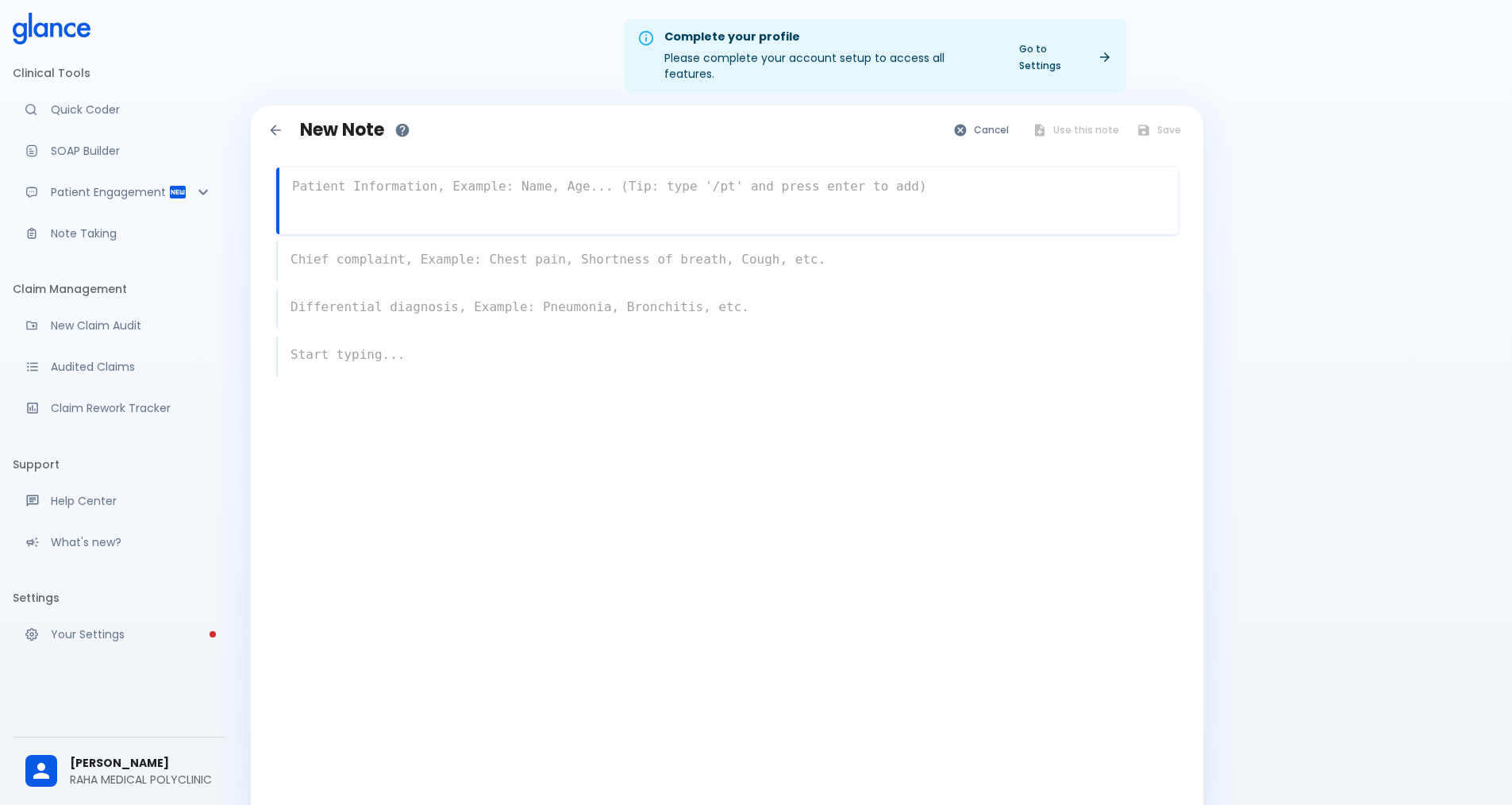
paste textarea "A [DEMOGRAPHIC_DATA] [DEMOGRAPHIC_DATA] has been referred to the rheumatology c…"
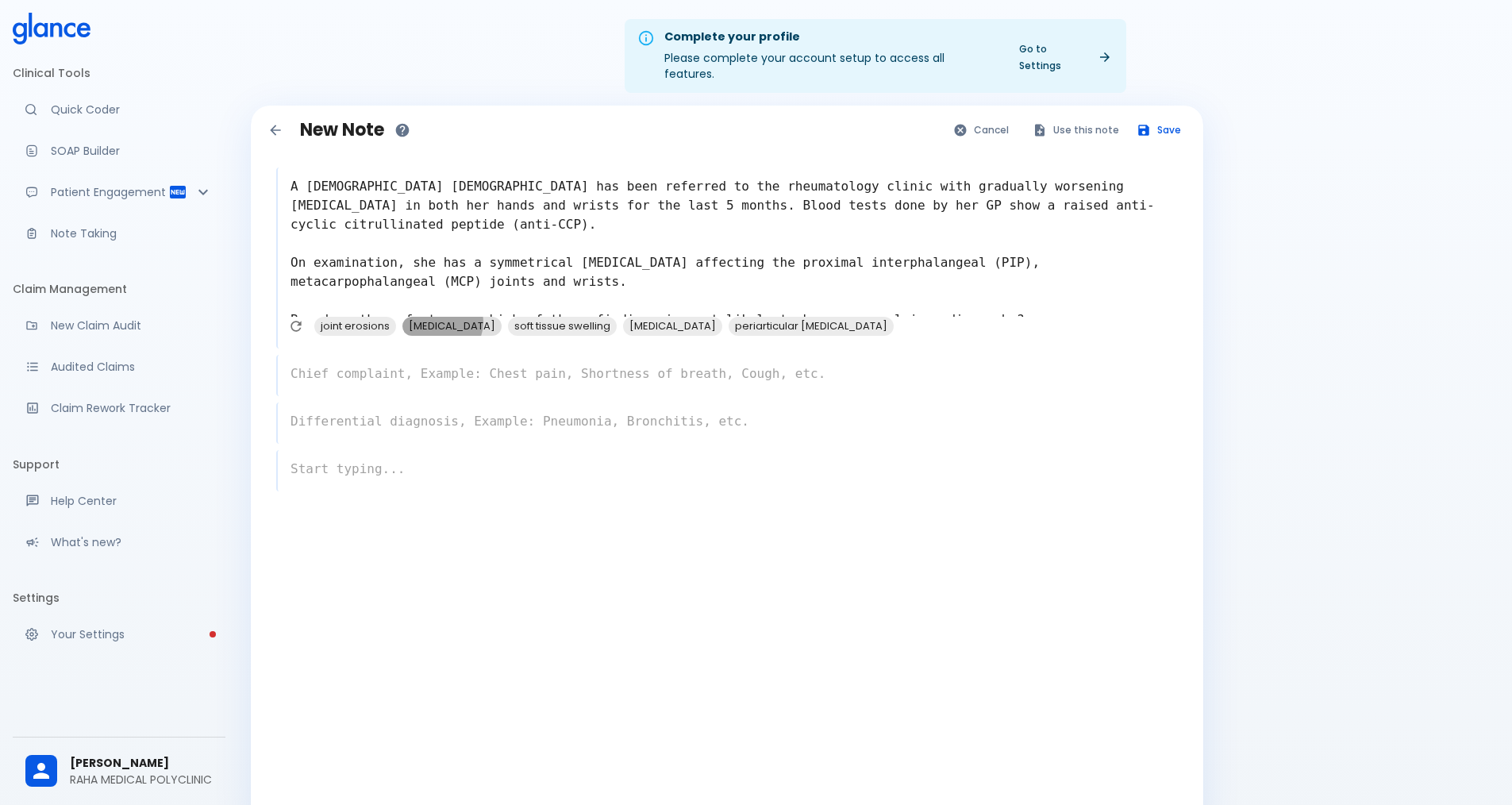
click at [443, 316] on span "[MEDICAL_DATA]" at bounding box center [451, 325] width 100 height 19
click at [350, 316] on span "joint erosions" at bounding box center [355, 325] width 82 height 19
click at [394, 316] on span "soft tissue swelling" at bounding box center [369, 325] width 108 height 19
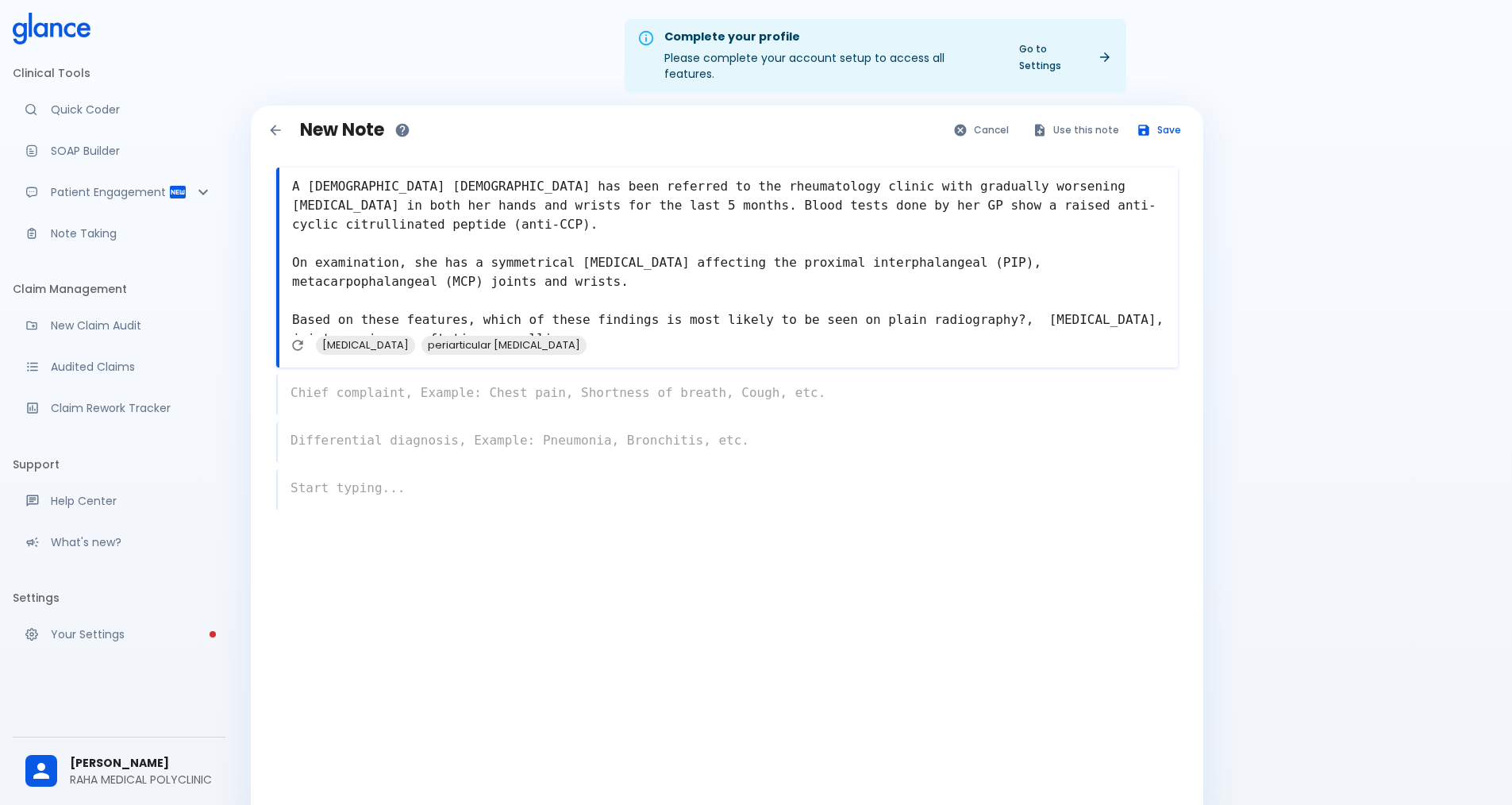
click at [710, 378] on div "x" at bounding box center [726, 394] width 902 height 41
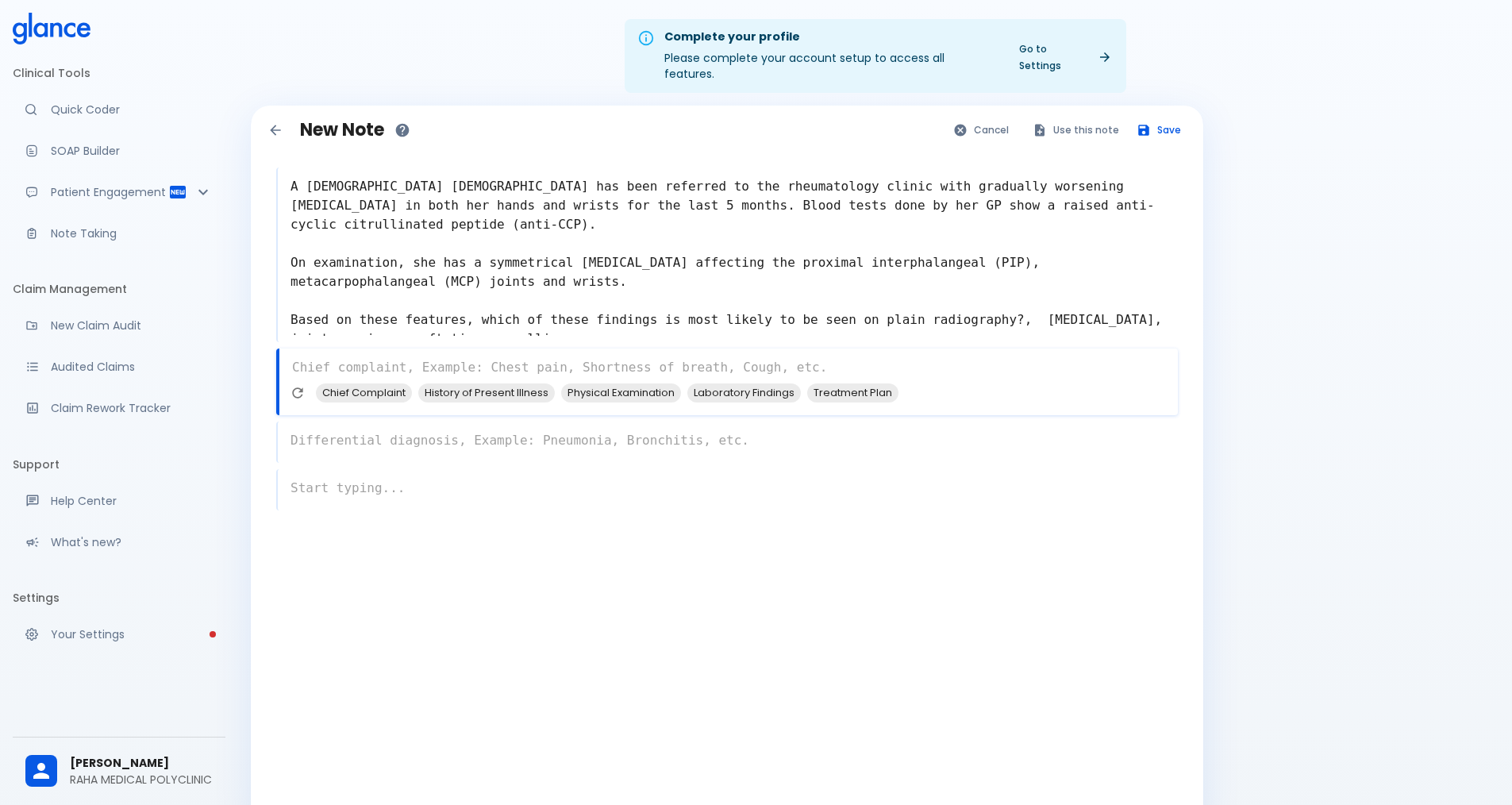
click at [959, 284] on textarea "A [DEMOGRAPHIC_DATA] [DEMOGRAPHIC_DATA] has been referred to the rheumatology c…" at bounding box center [727, 253] width 900 height 166
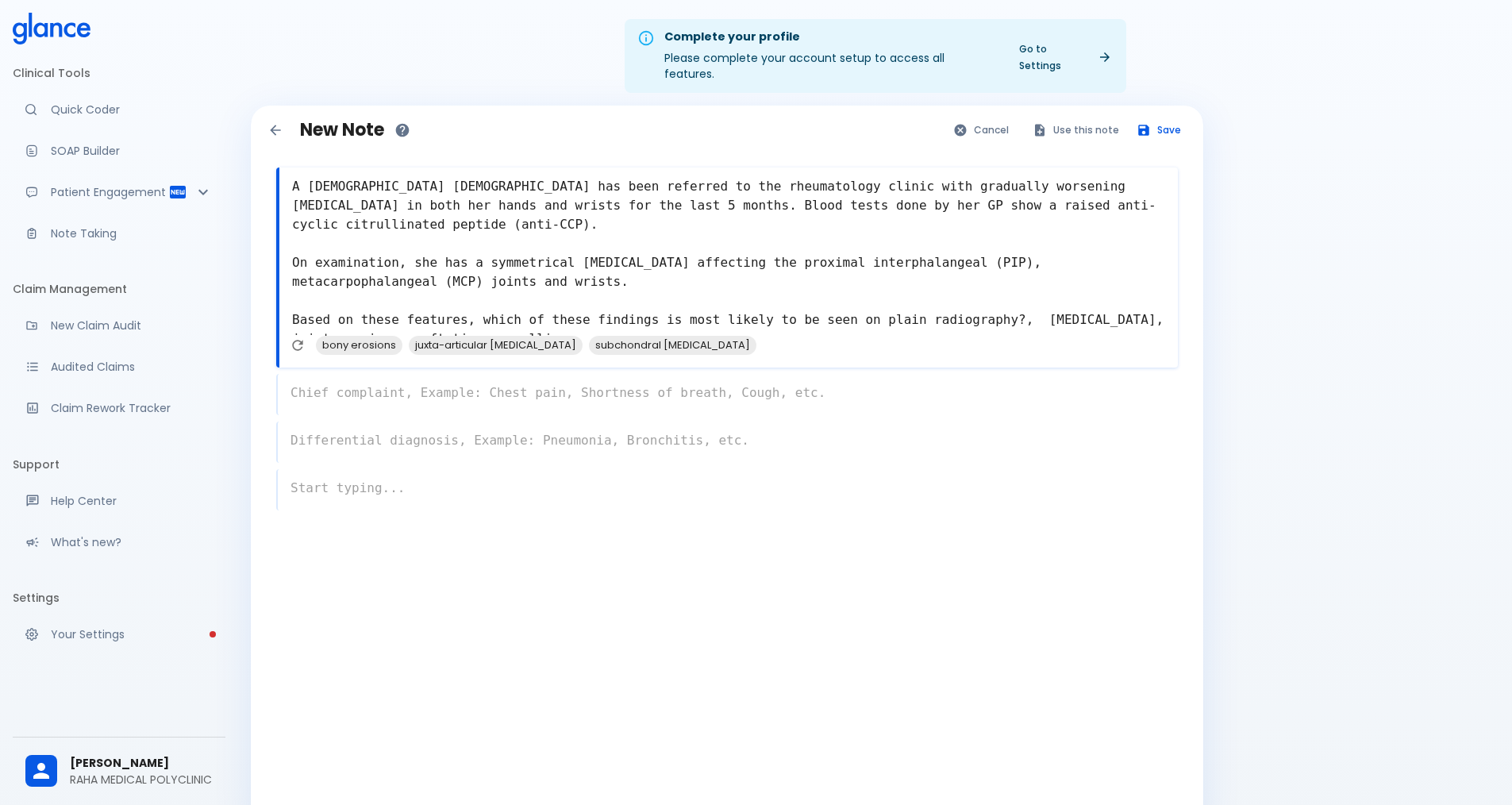
drag, startPoint x: 960, startPoint y: 282, endPoint x: 288, endPoint y: 285, distance: 672.0
click at [288, 285] on textarea "A [DEMOGRAPHIC_DATA] [DEMOGRAPHIC_DATA] has been referred to the rheumatology c…" at bounding box center [729, 253] width 899 height 166
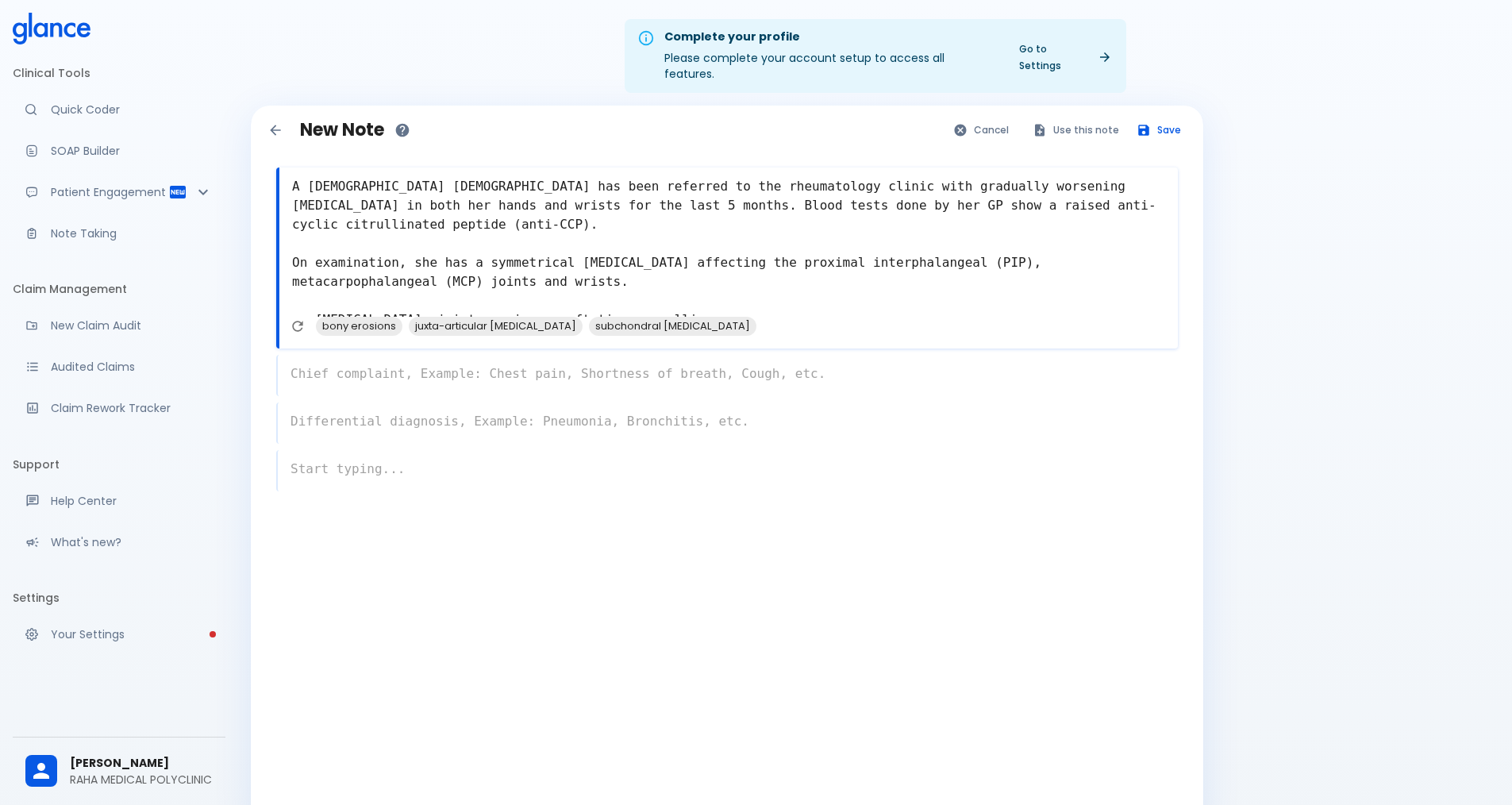
type textarea "A [DEMOGRAPHIC_DATA] [DEMOGRAPHIC_DATA] has been referred to the rheumatology c…"
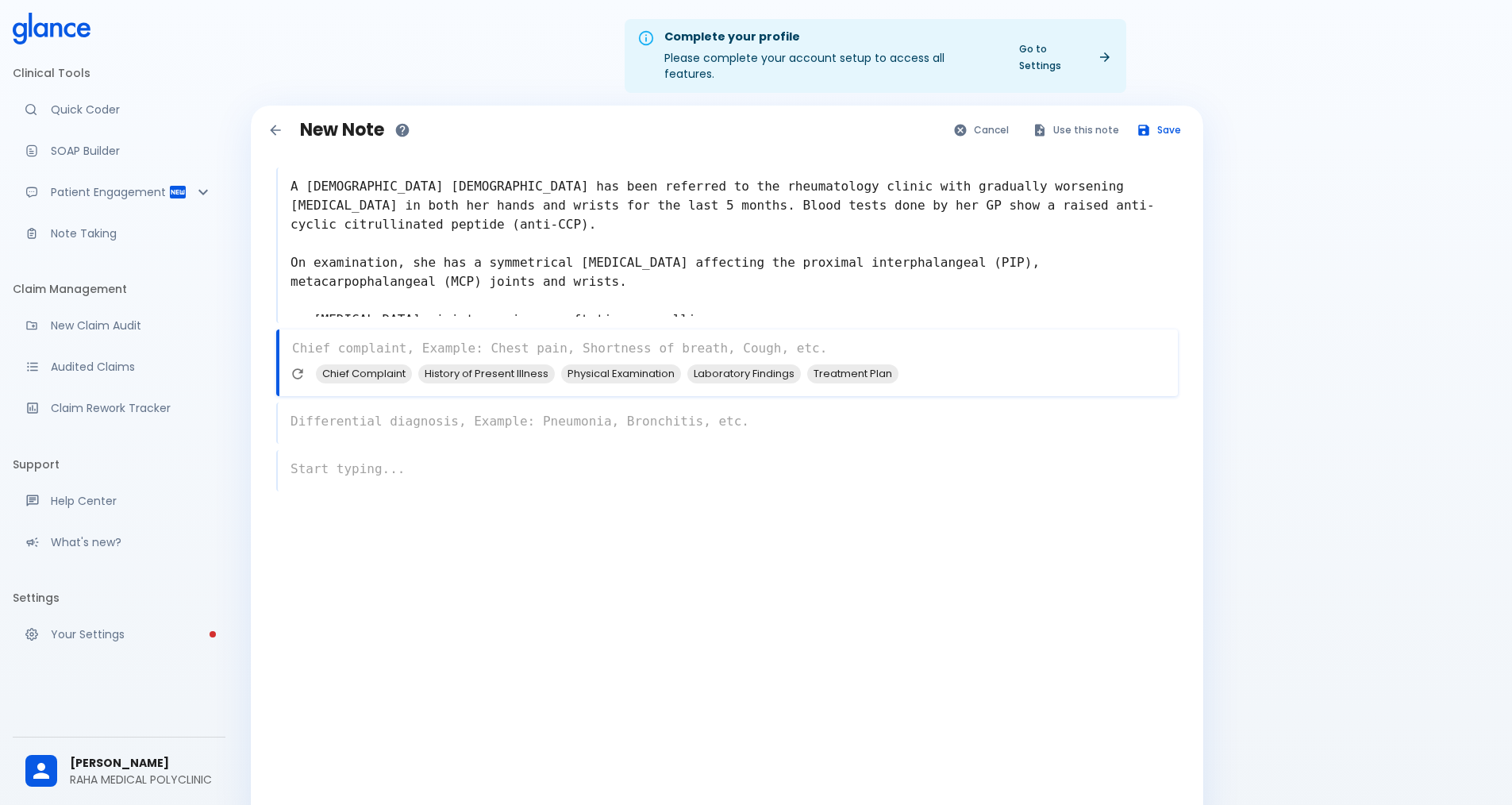
click at [344, 362] on div "x Chief Complaint History of Present Illness Physical Examination Laboratory Fi…" at bounding box center [726, 363] width 902 height 67
click at [767, 365] on span "Laboratory Findings" at bounding box center [742, 373] width 113 height 19
click at [735, 365] on span "Treatment Plan" at bounding box center [733, 373] width 92 height 19
drag, startPoint x: 435, startPoint y: 334, endPoint x: 281, endPoint y: 337, distance: 154.0
click at [281, 337] on textarea "Laboratory Findings, Treatment Plan" at bounding box center [729, 348] width 899 height 32
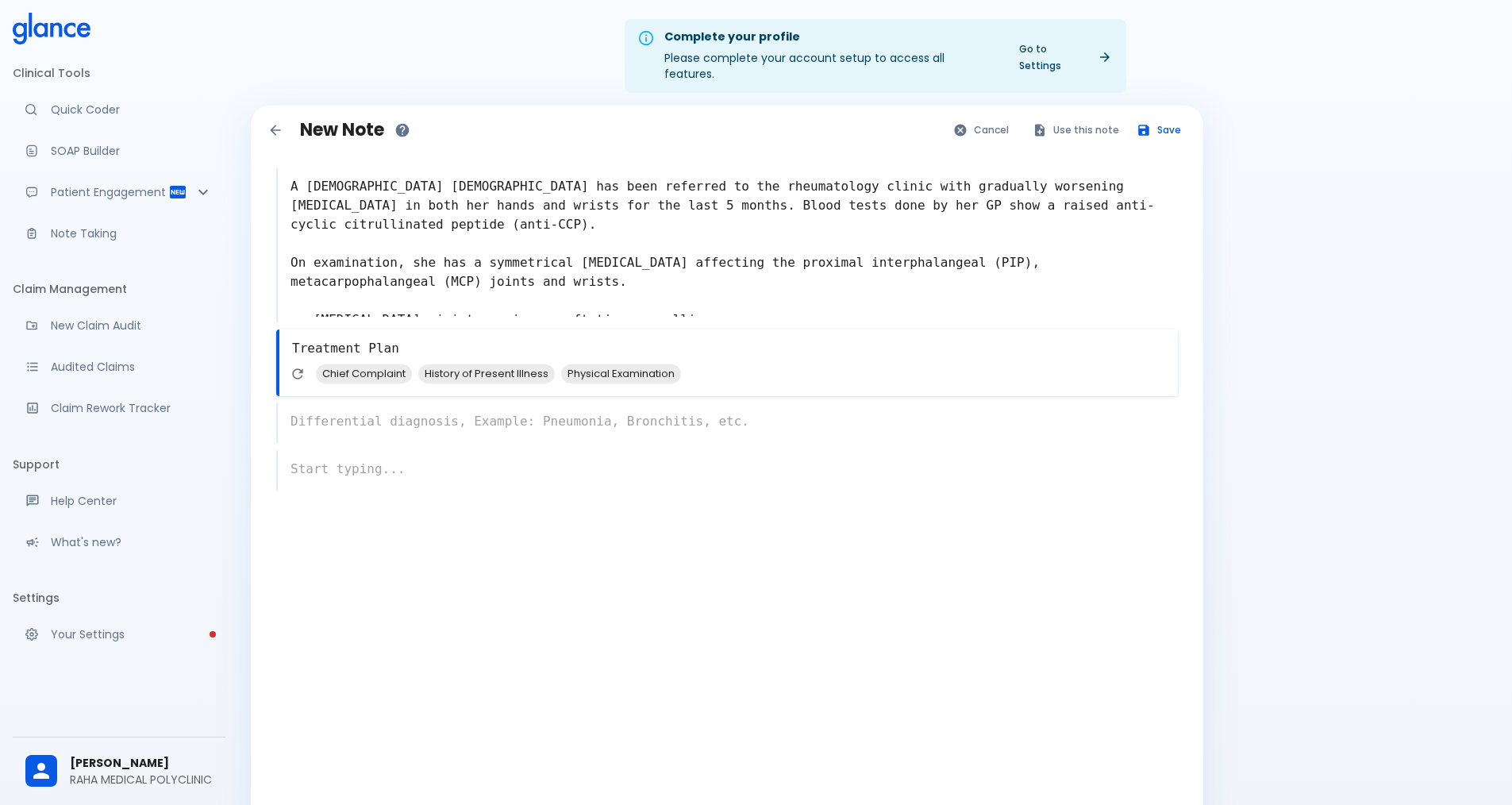
click at [418, 332] on textarea "Treatment Plan" at bounding box center [729, 348] width 899 height 32
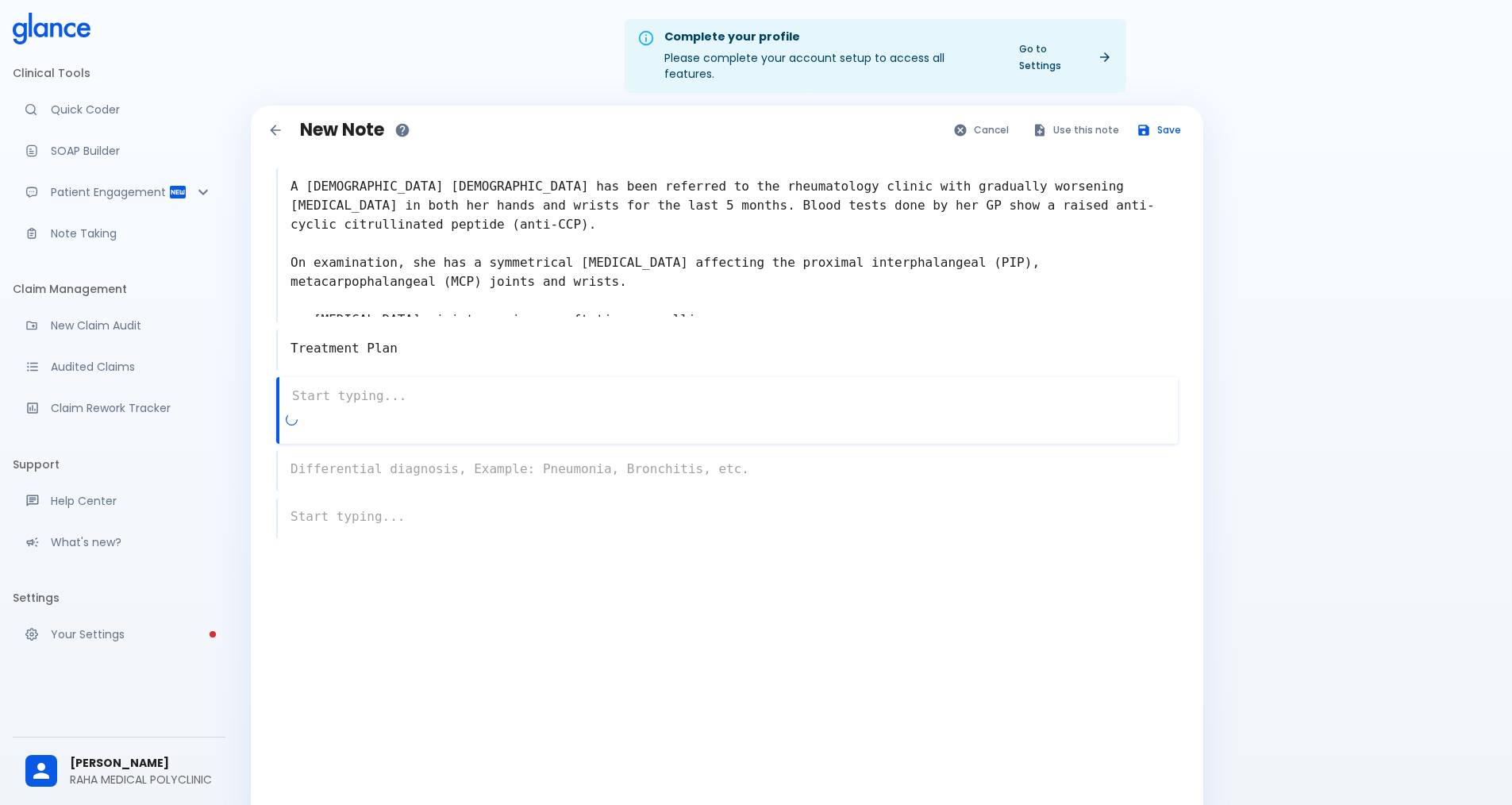
click at [416, 332] on textarea "Treatment Plan" at bounding box center [727, 348] width 900 height 32
click at [439, 332] on textarea "Treatment Plan" at bounding box center [729, 348] width 899 height 32
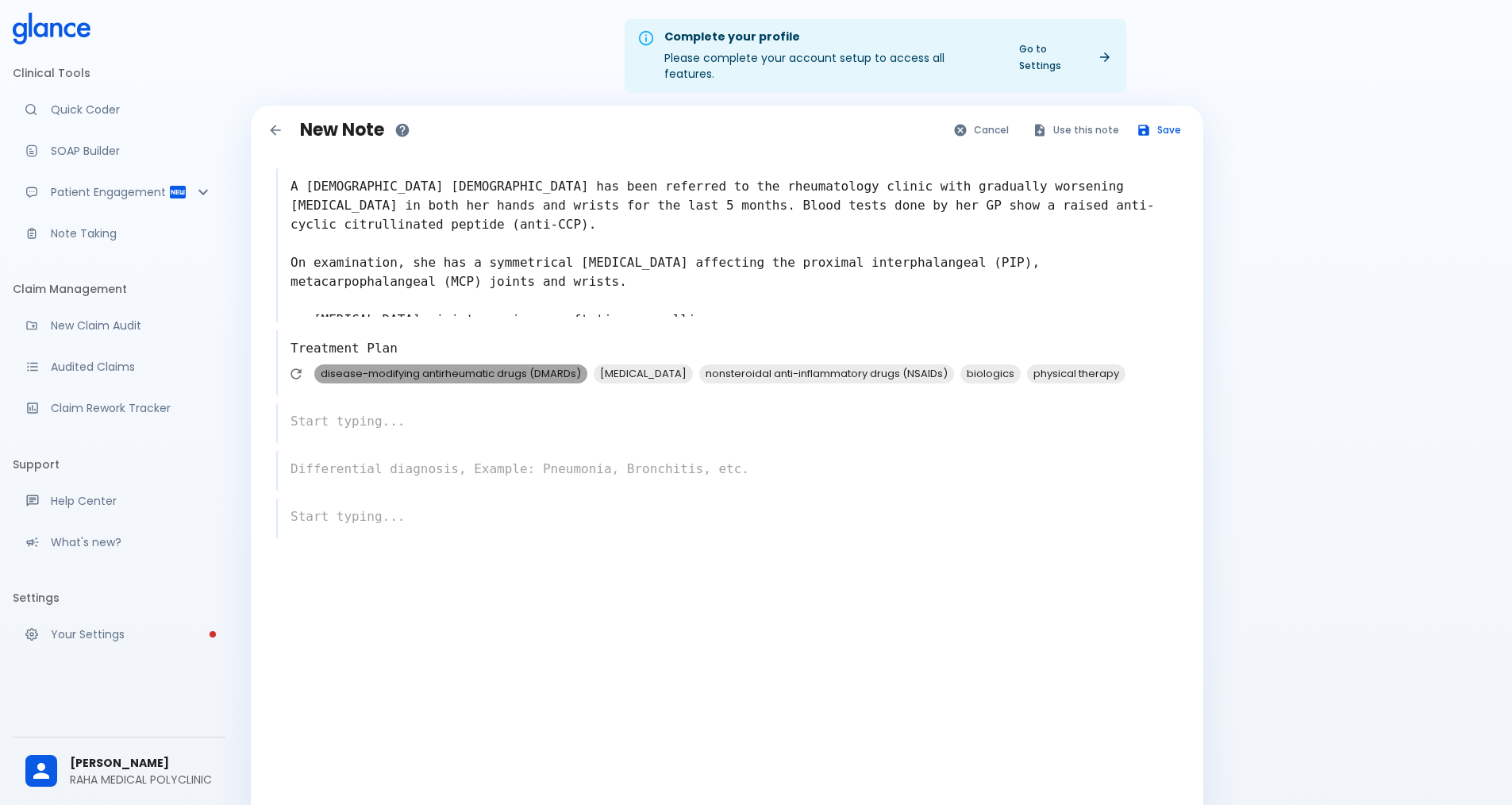
click at [482, 365] on span "disease-modifying antirheumatic drugs (DMARDs)" at bounding box center [450, 373] width 273 height 19
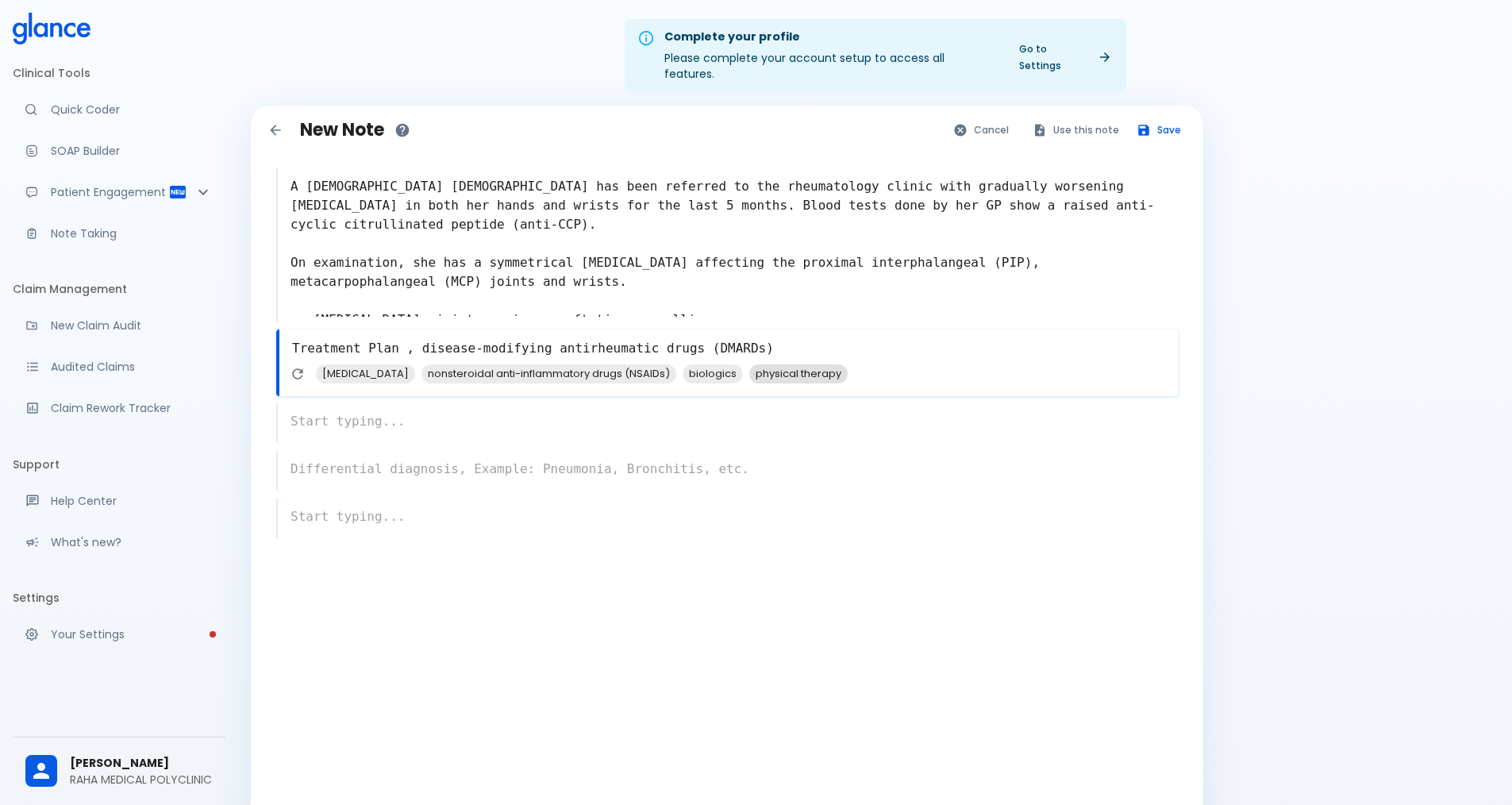
click at [766, 365] on span "physical therapy" at bounding box center [798, 373] width 99 height 19
type textarea "Treatment Plan , disease-modifying antirheumatic drugs (DMARDs), physical thera…"
click at [1150, 123] on icon "Save note" at bounding box center [1143, 130] width 14 height 14
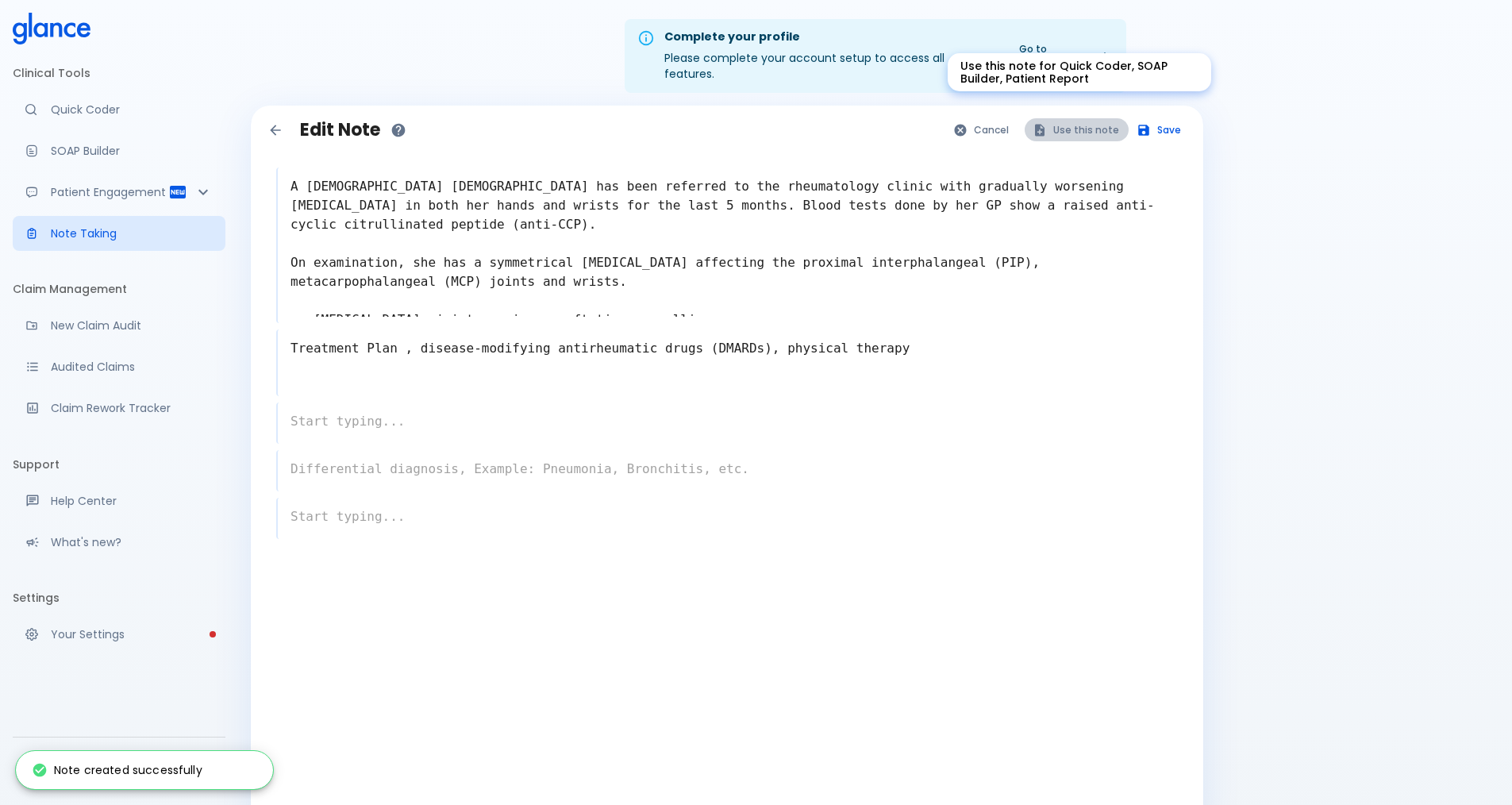
click at [1088, 122] on button "Use this note" at bounding box center [1077, 129] width 104 height 23
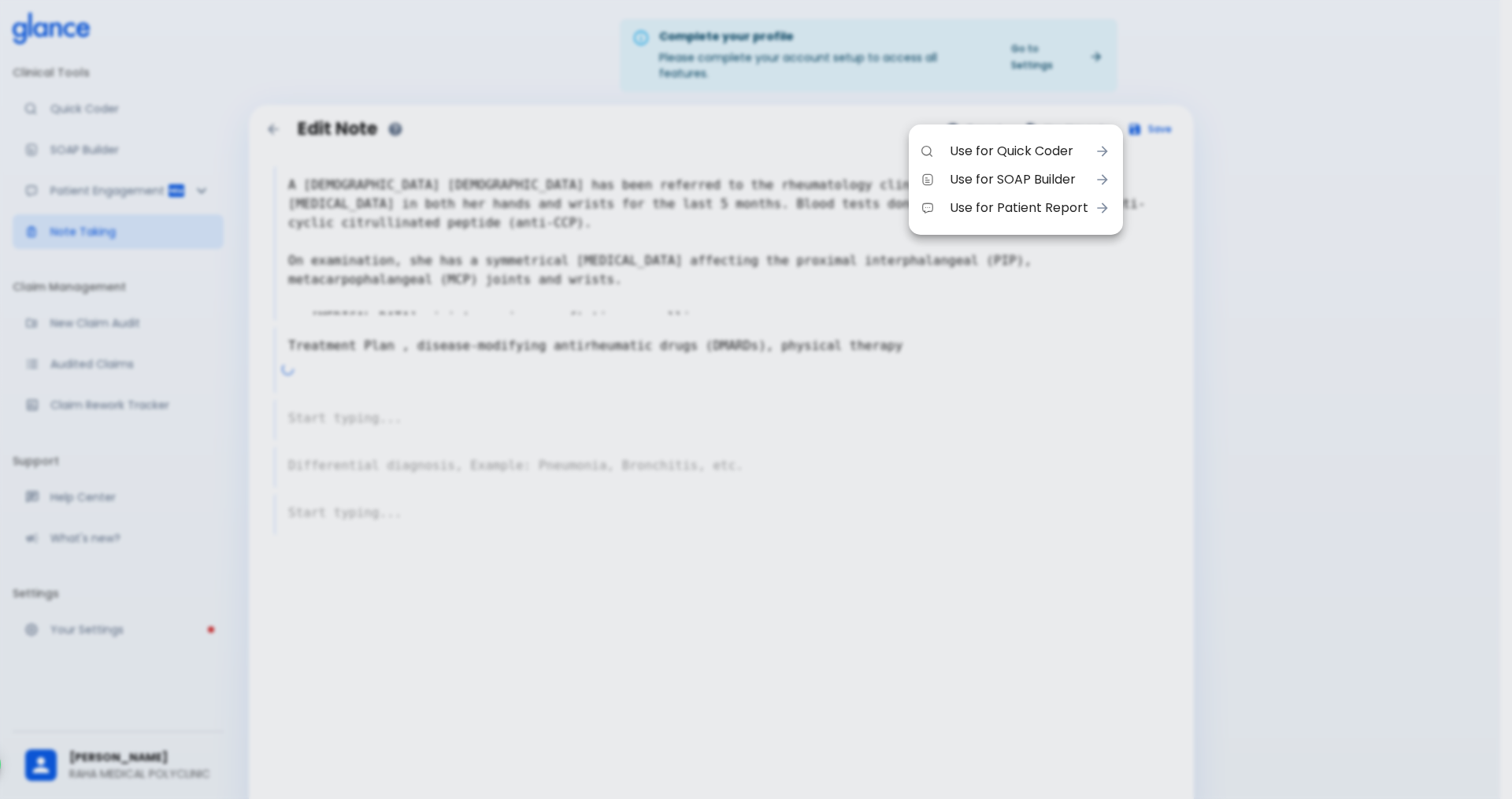
click at [1045, 214] on span "Use for Patient Report" at bounding box center [1019, 207] width 139 height 19
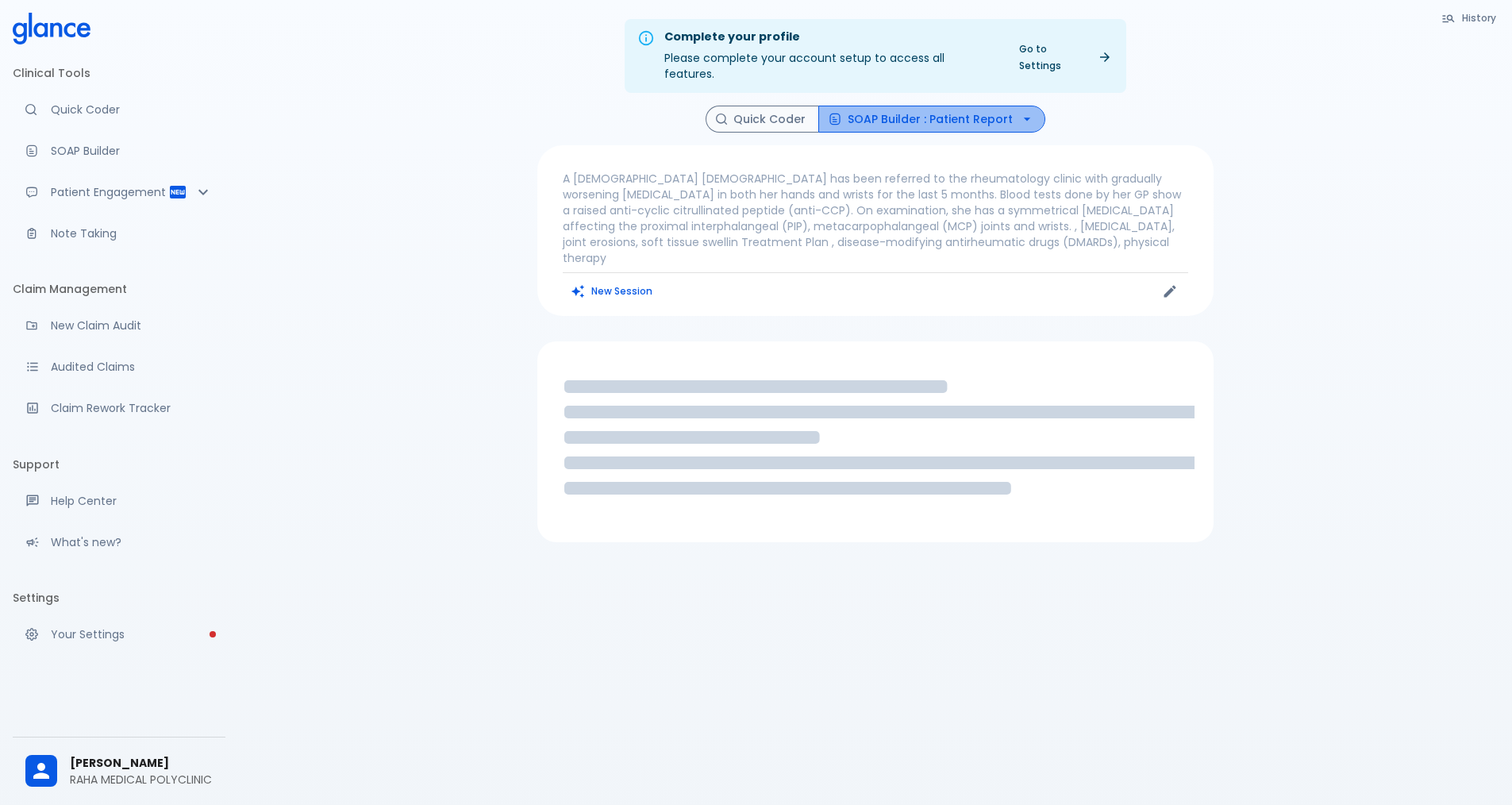
click at [1026, 111] on icon "button" at bounding box center [1027, 119] width 16 height 16
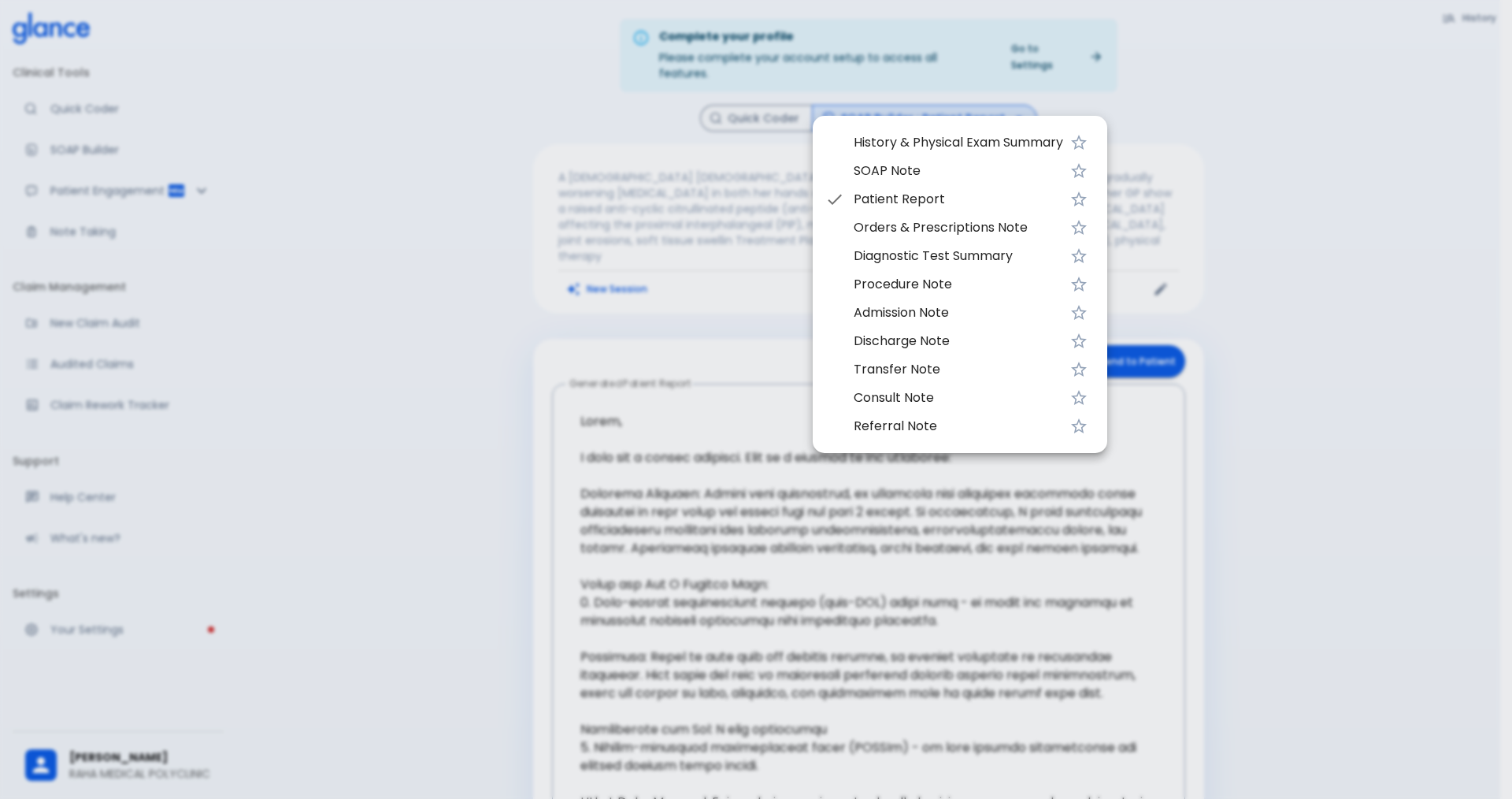
click at [917, 141] on span "History & Physical Exam Summary" at bounding box center [958, 142] width 209 height 19
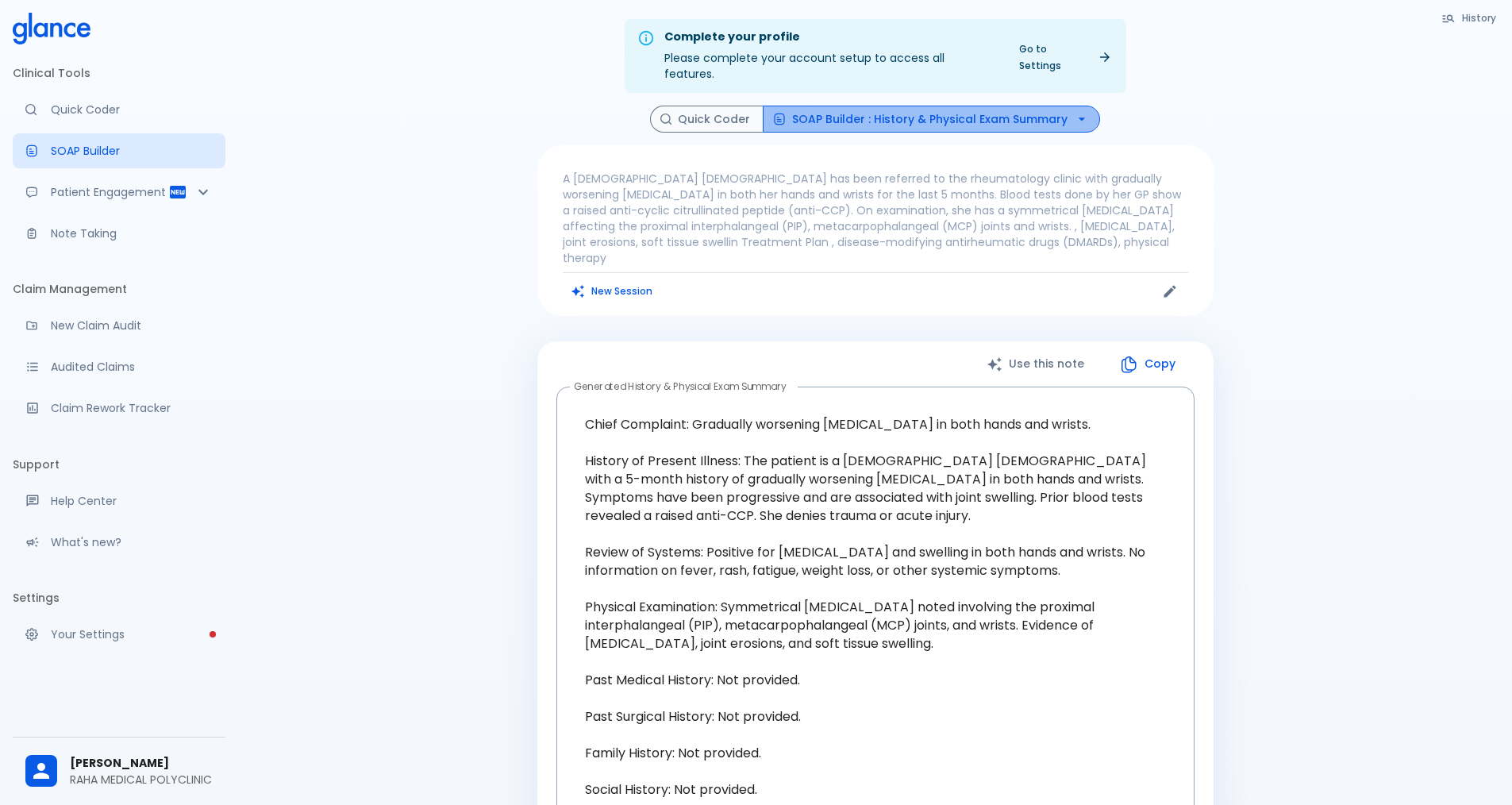
click at [1081, 111] on icon "button" at bounding box center [1082, 119] width 16 height 16
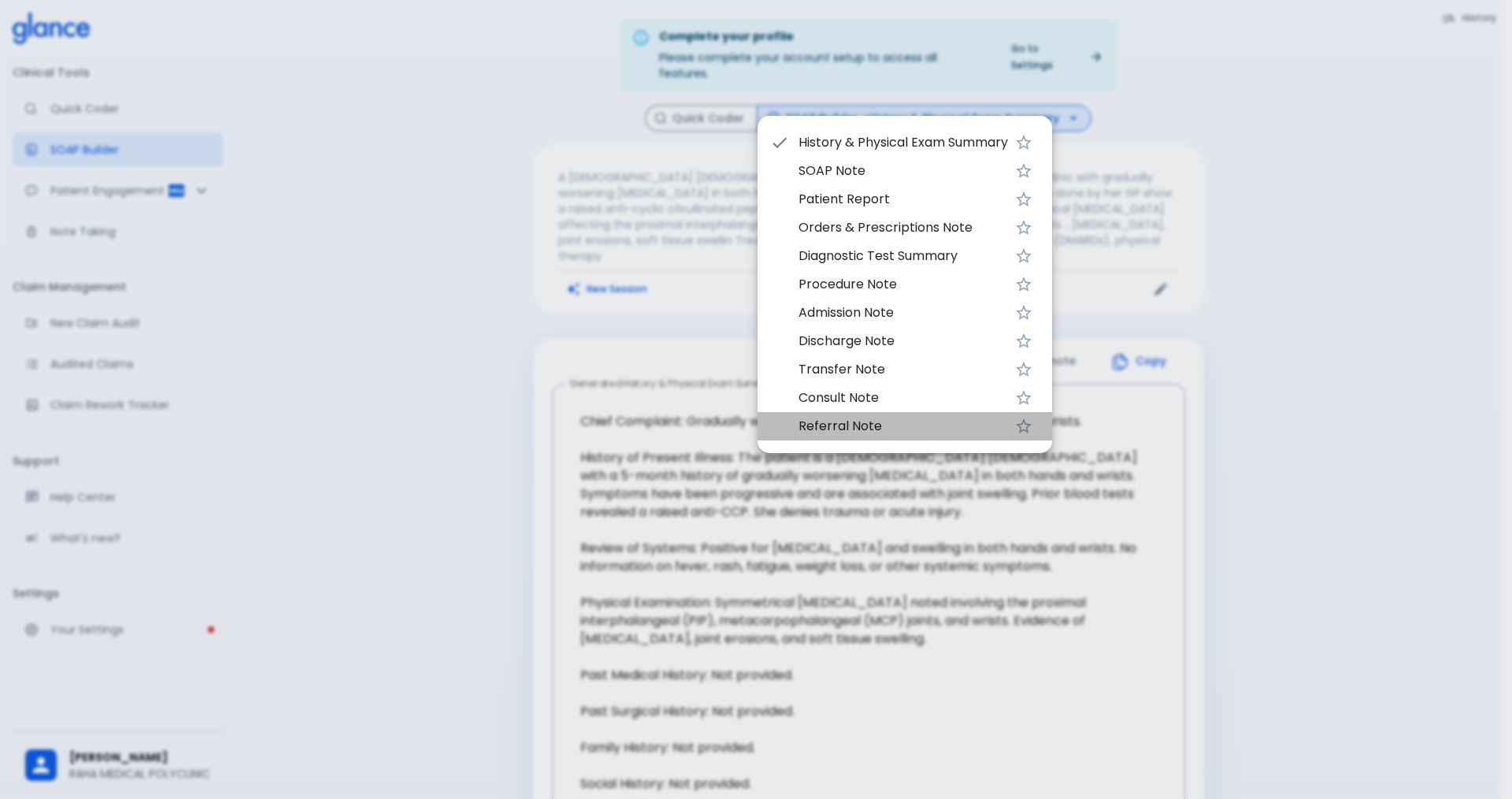
click at [882, 421] on span "Referral Note" at bounding box center [904, 425] width 209 height 19
